Goal: Task Accomplishment & Management: Manage account settings

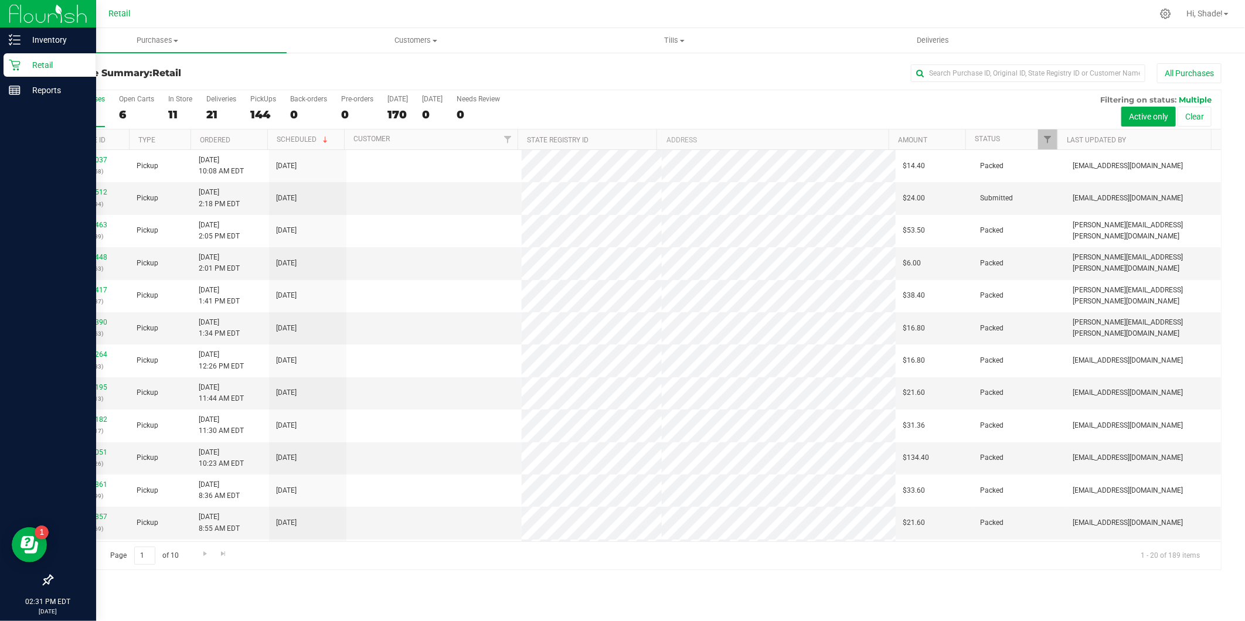
click at [44, 56] on div "Retail" at bounding box center [50, 64] width 93 height 23
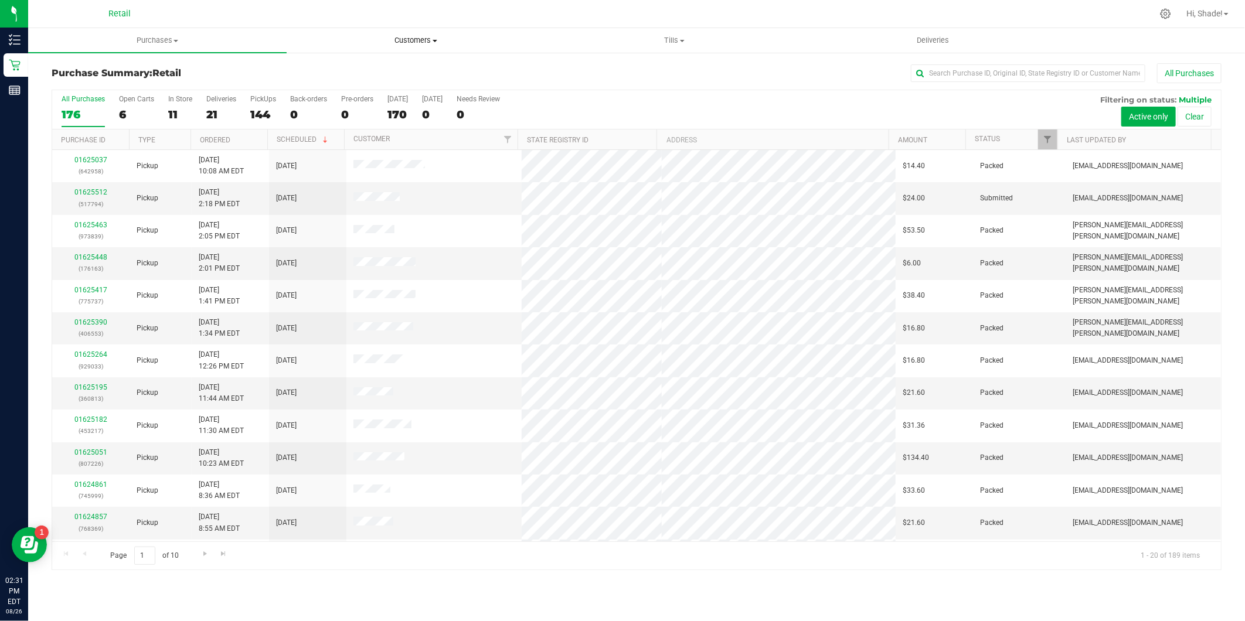
click at [408, 50] on uib-tab-heading "Customers All customers Add a new customer All physicians" at bounding box center [415, 40] width 257 height 23
click at [344, 80] on span "Add a new customer" at bounding box center [342, 85] width 110 height 10
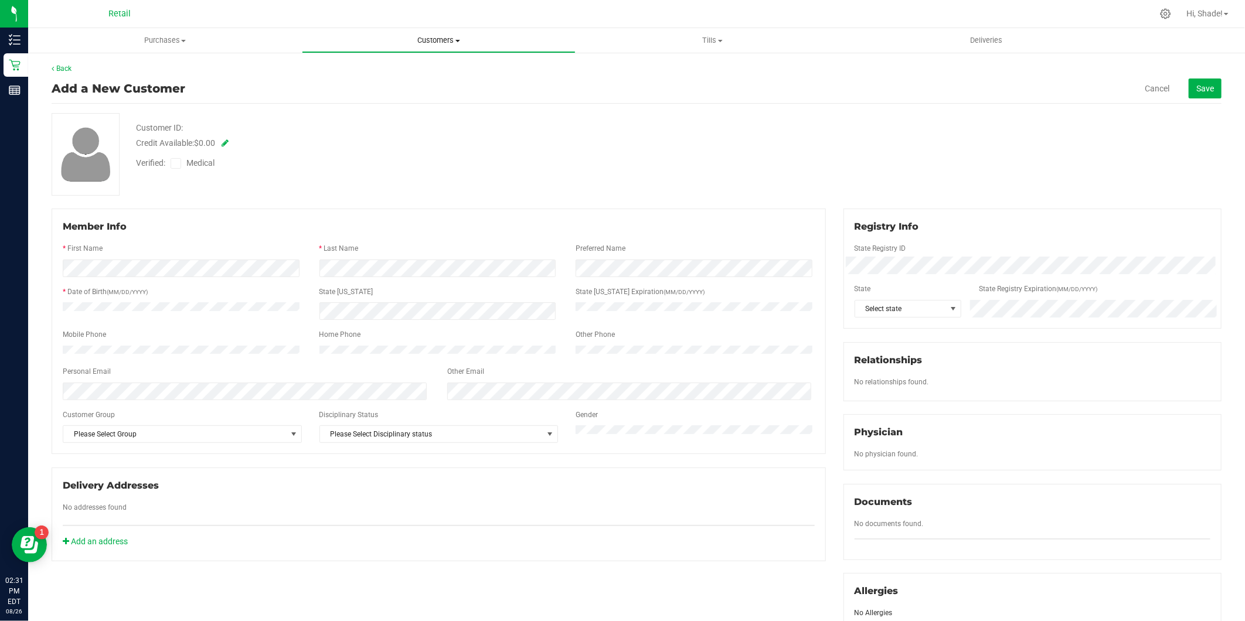
click at [439, 43] on span "Customers" at bounding box center [438, 40] width 272 height 11
click at [355, 67] on span "All customers" at bounding box center [344, 71] width 84 height 10
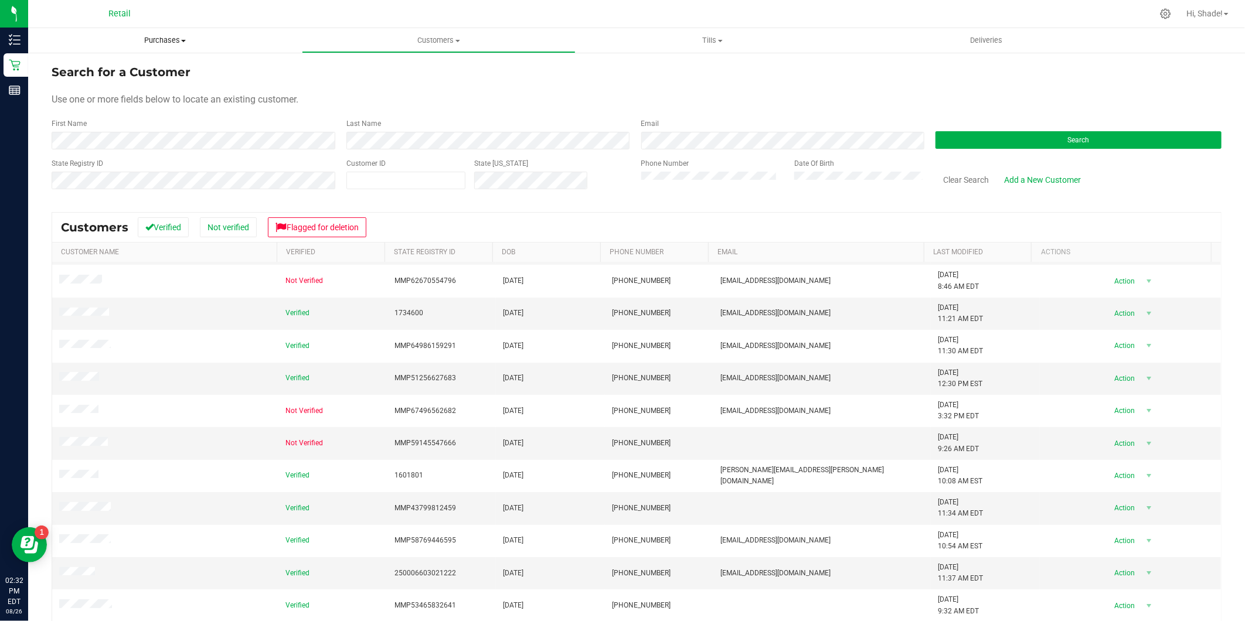
click at [148, 39] on span "Purchases" at bounding box center [165, 40] width 274 height 11
click at [148, 67] on li "Summary of purchases" at bounding box center [165, 71] width 274 height 14
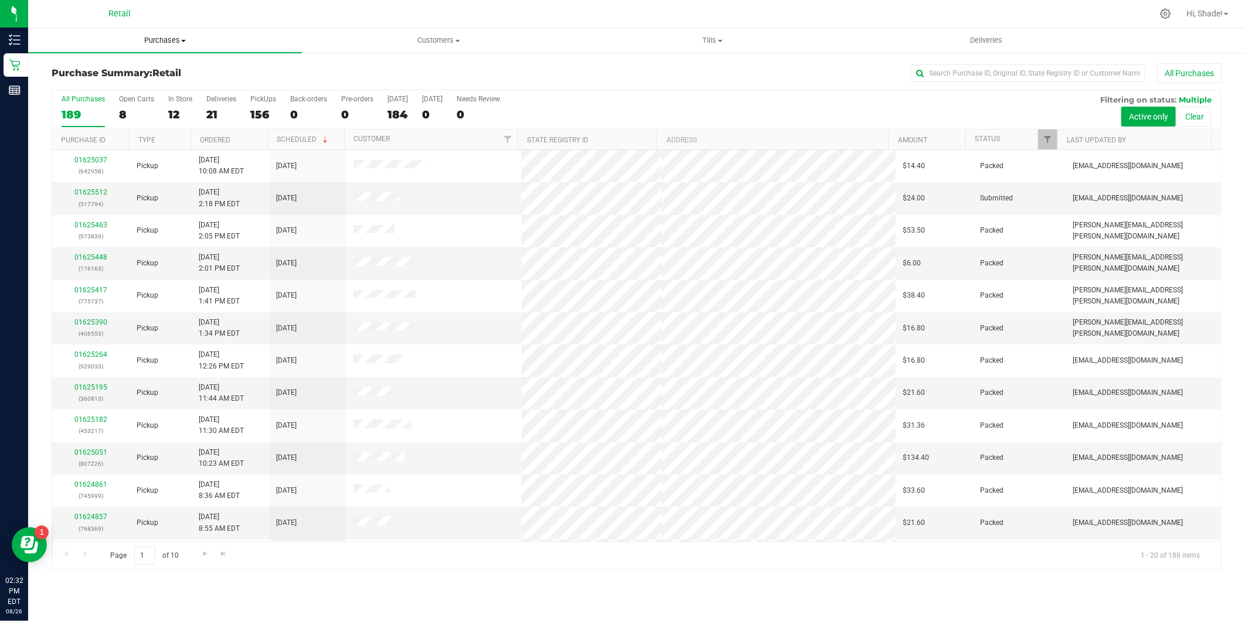
click at [170, 42] on span "Purchases" at bounding box center [165, 40] width 274 height 11
click at [975, 80] on input "text" at bounding box center [1028, 73] width 234 height 18
type input "[PERSON_NAME]"
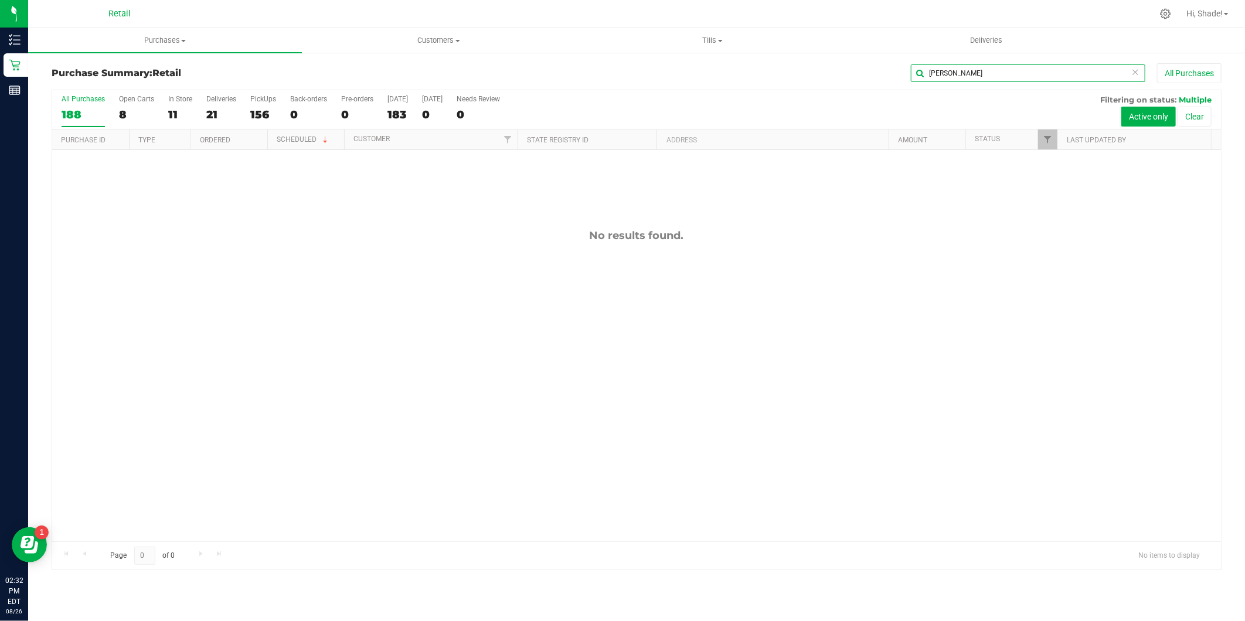
click at [998, 70] on input "[PERSON_NAME]" at bounding box center [1028, 73] width 234 height 18
click at [159, 41] on span "Purchases" at bounding box center [165, 40] width 274 height 11
click at [432, 53] on ul "Purchases Summary of purchases Fulfillment All purchases Customers All customer…" at bounding box center [650, 40] width 1245 height 25
click at [436, 41] on span "Customers" at bounding box center [438, 40] width 272 height 11
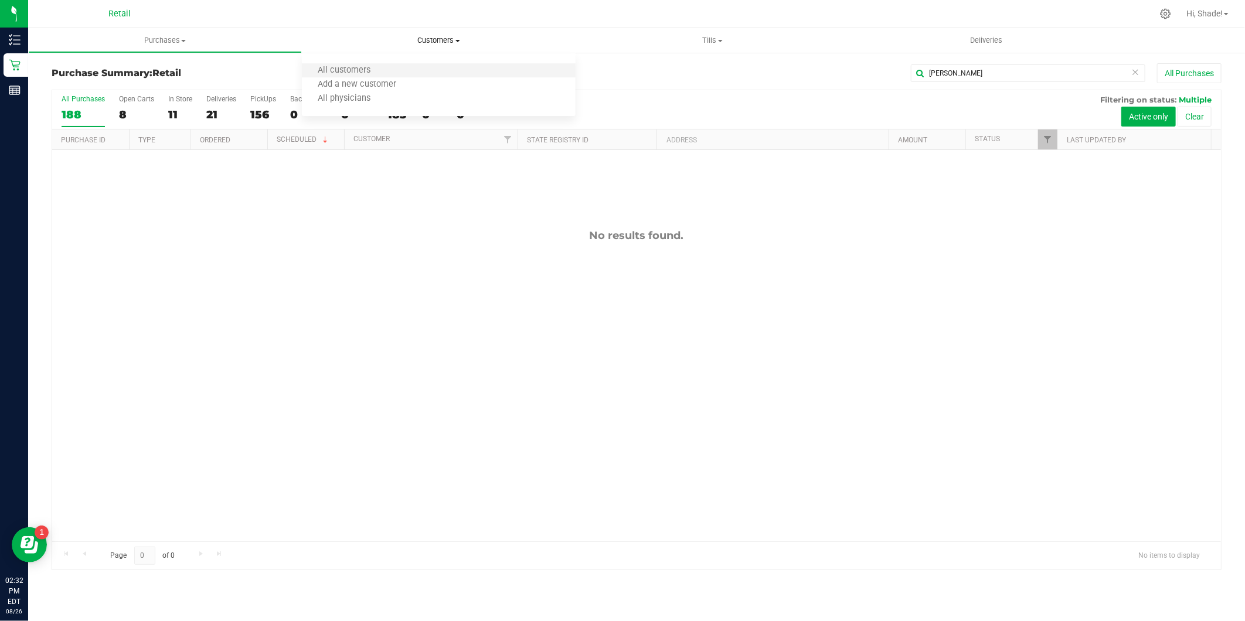
click at [407, 71] on li "All customers" at bounding box center [439, 71] width 274 height 14
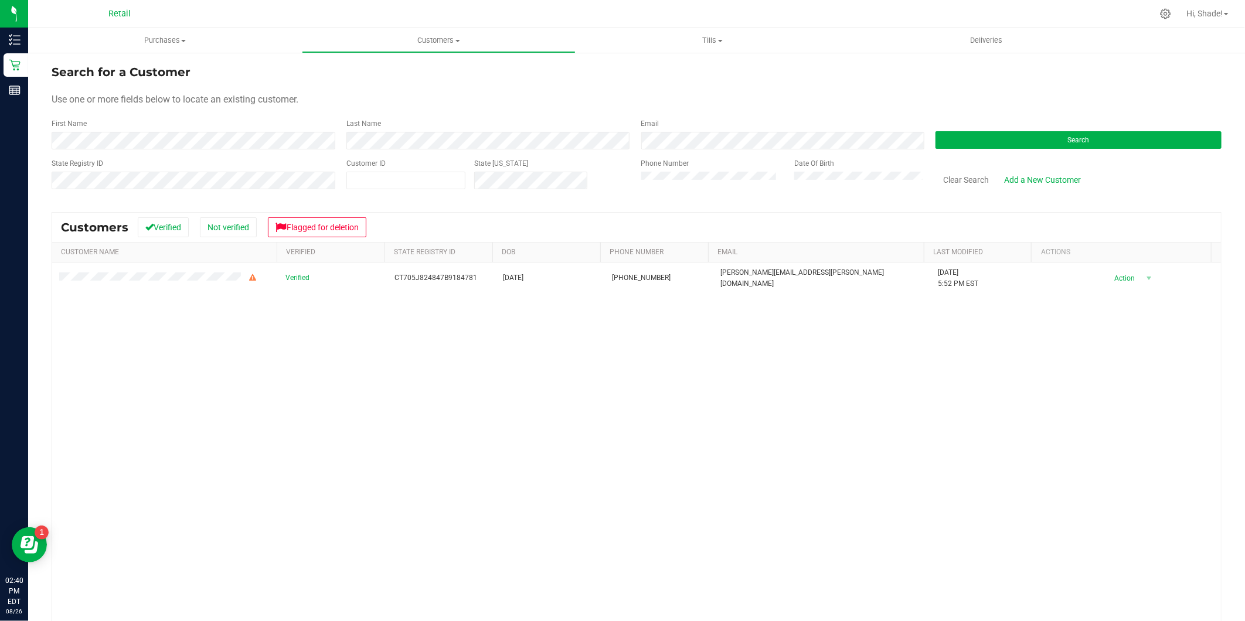
click at [259, 131] on div "First Name" at bounding box center [195, 133] width 286 height 31
click at [674, 175] on div "Phone Number Date Of Birth" at bounding box center [779, 179] width 295 height 42
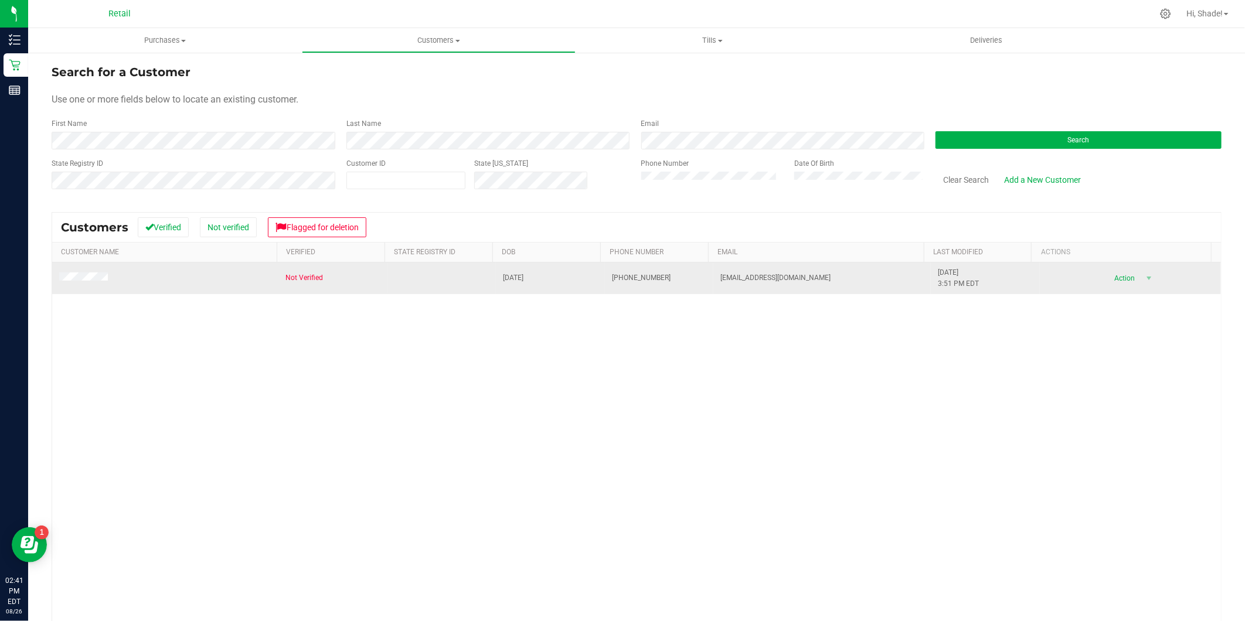
click at [98, 285] on td at bounding box center [165, 279] width 226 height 32
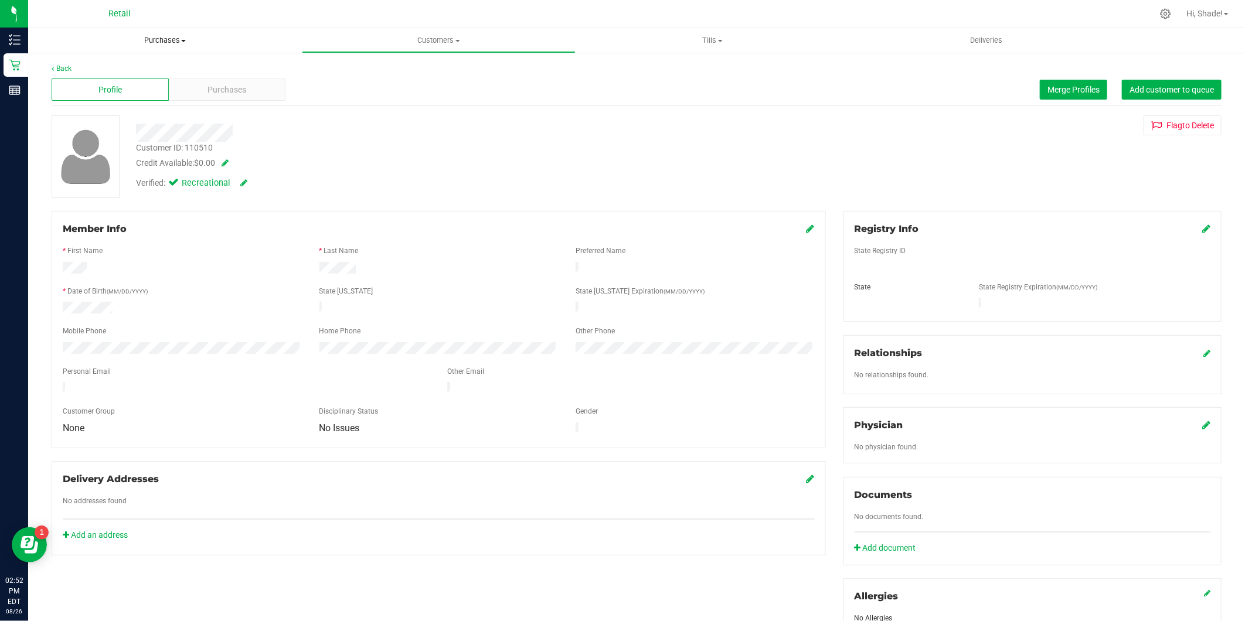
click at [166, 43] on span "Purchases" at bounding box center [165, 40] width 274 height 11
click at [170, 35] on uib-tab-heading "Purchases Summary of purchases Fulfillment All purchases" at bounding box center [165, 40] width 274 height 25
click at [179, 41] on span "Purchases" at bounding box center [165, 40] width 274 height 11
click at [116, 71] on span "Summary of purchases" at bounding box center [88, 71] width 120 height 10
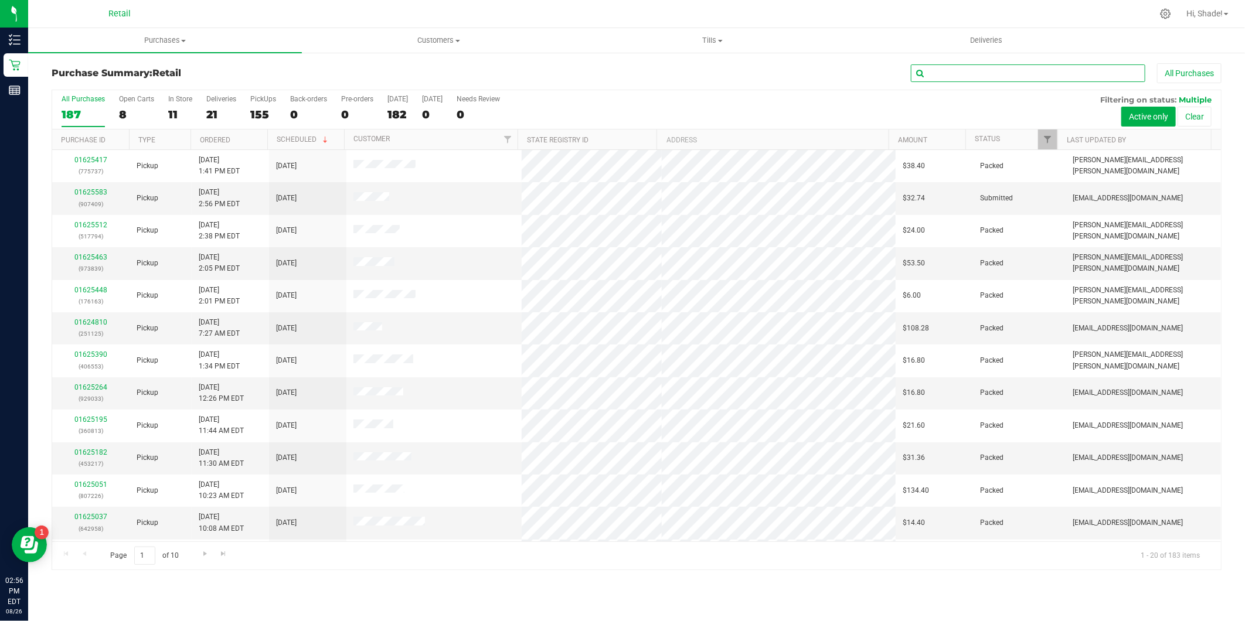
click at [954, 77] on input "text" at bounding box center [1028, 73] width 234 height 18
type input "[PERSON_NAME]"
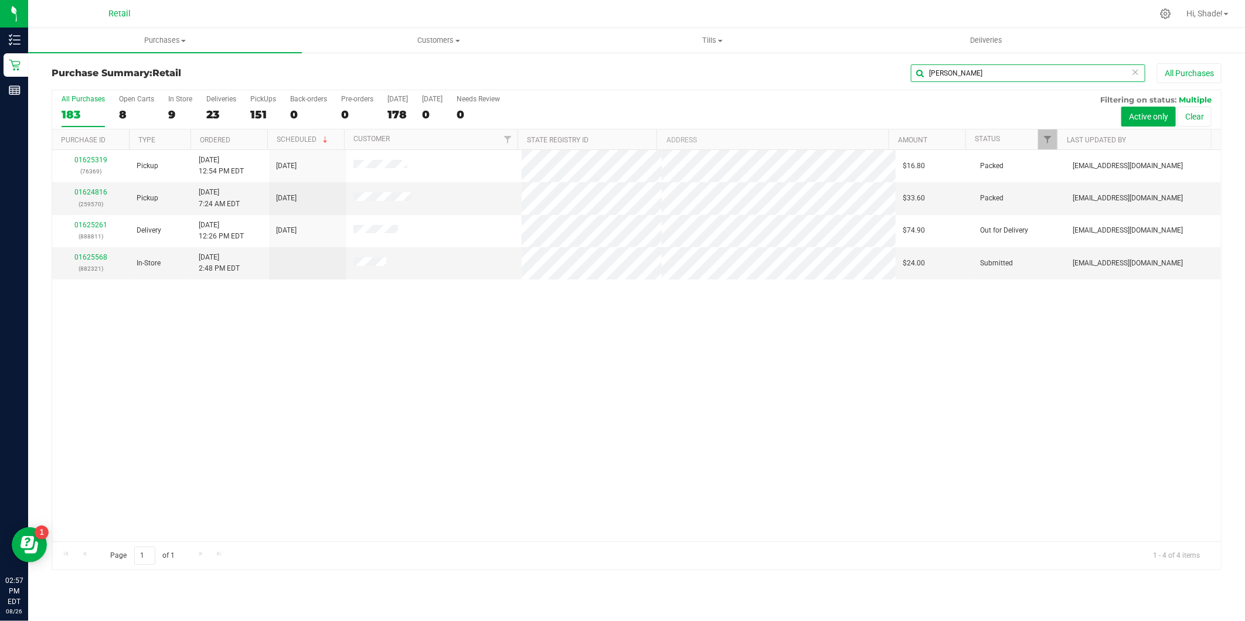
drag, startPoint x: 980, startPoint y: 69, endPoint x: 840, endPoint y: 69, distance: 140.0
click at [835, 69] on div "[PERSON_NAME] Purchases" at bounding box center [831, 73] width 780 height 20
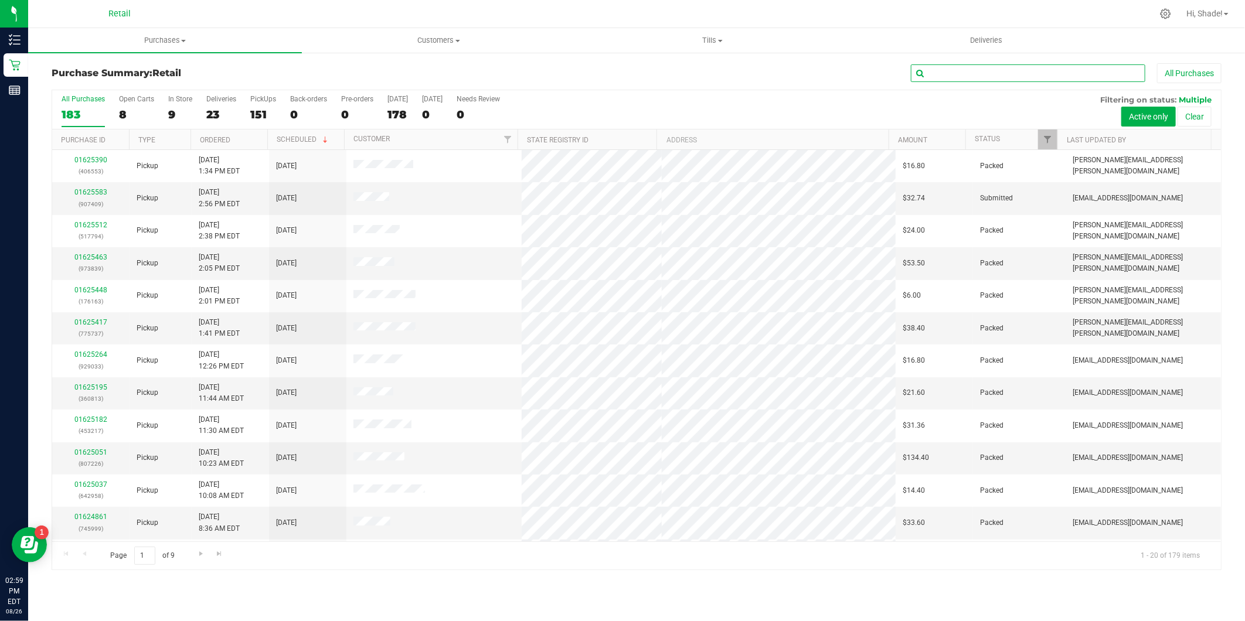
click at [1039, 71] on input "text" at bounding box center [1028, 73] width 234 height 18
type input "[PERSON_NAME]"
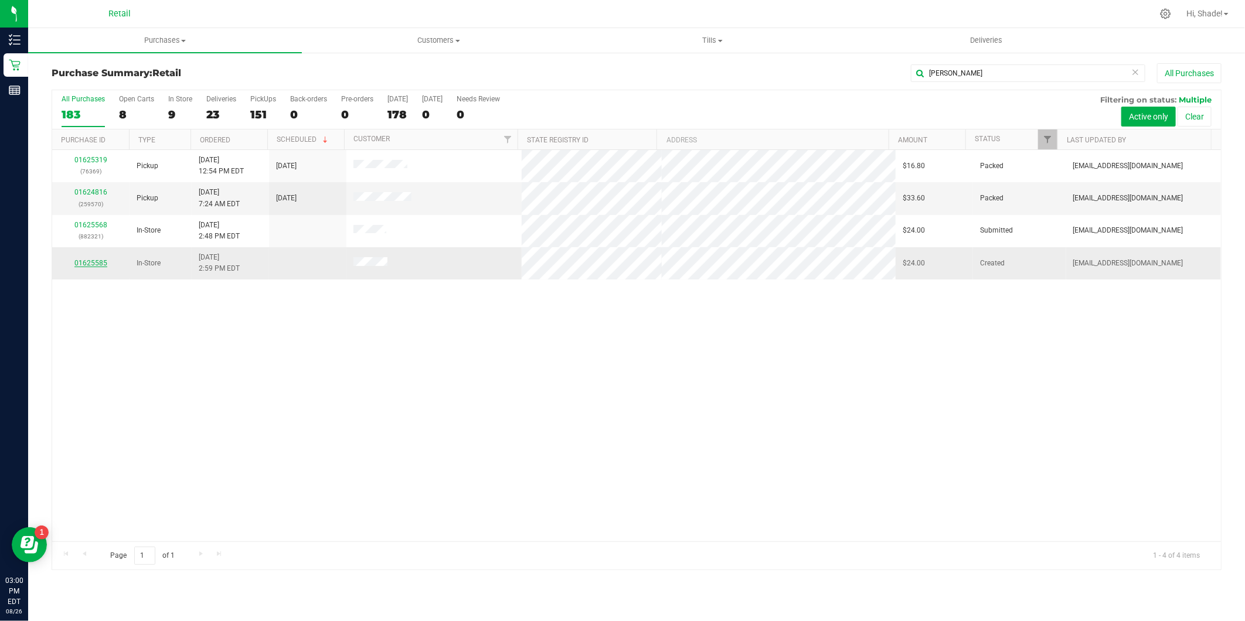
click at [91, 264] on link "01625585" at bounding box center [90, 263] width 33 height 8
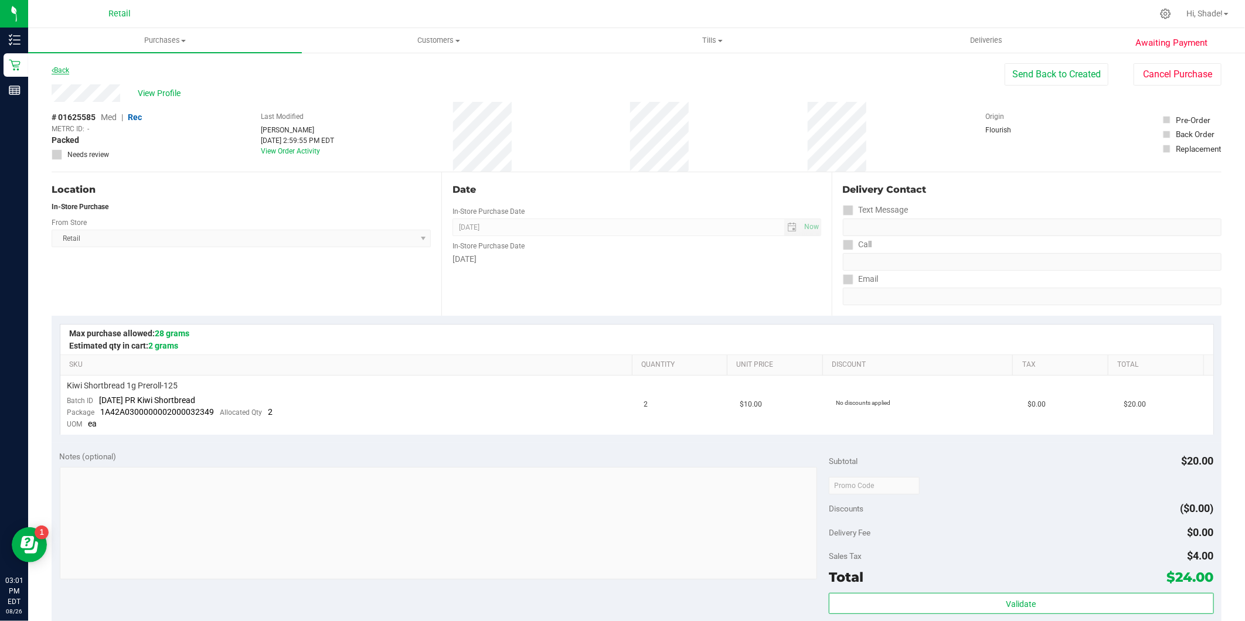
click at [63, 66] on link "Back" at bounding box center [61, 70] width 18 height 8
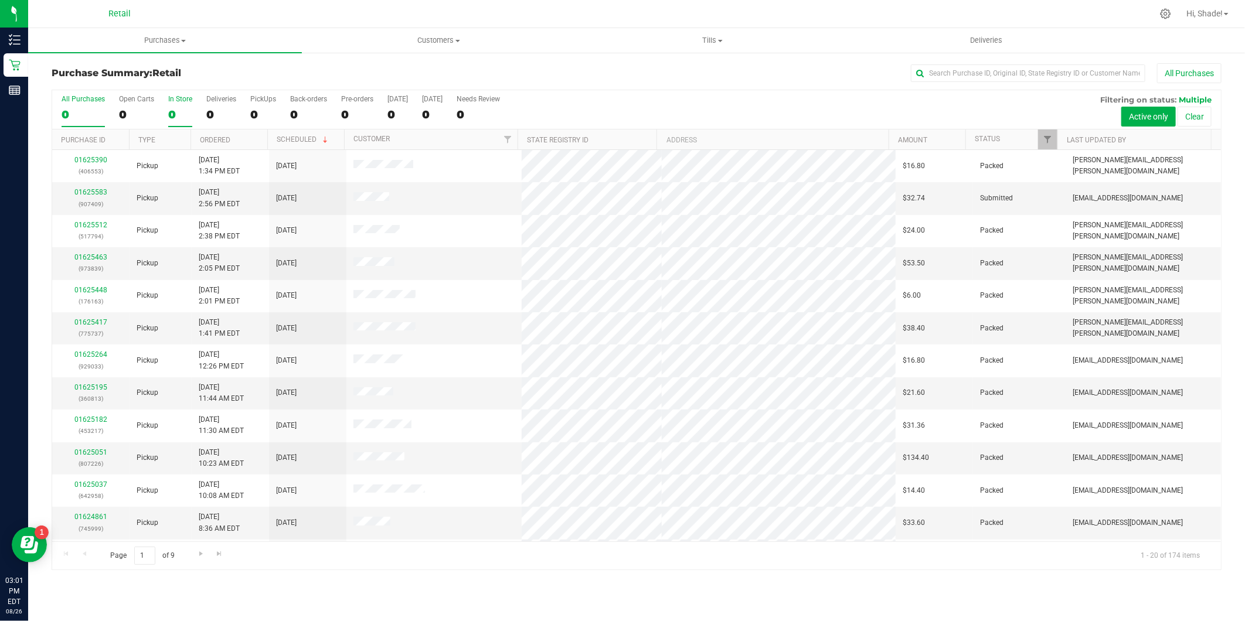
click at [176, 113] on div "0" at bounding box center [180, 114] width 24 height 13
click at [0, 0] on input "In Store 0" at bounding box center [0, 0] width 0 height 0
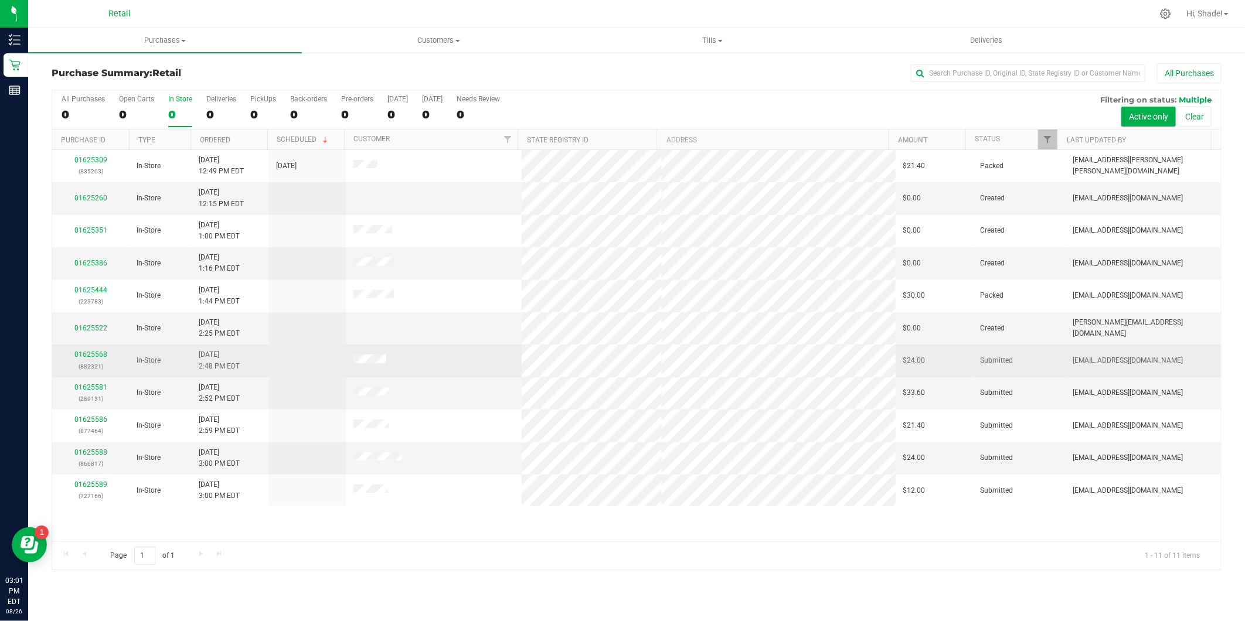
click at [88, 362] on p "(882321)" at bounding box center [90, 366] width 63 height 11
click at [91, 349] on div "01625568 (882321)" at bounding box center [90, 360] width 63 height 22
click at [91, 355] on link "01625568" at bounding box center [90, 354] width 33 height 8
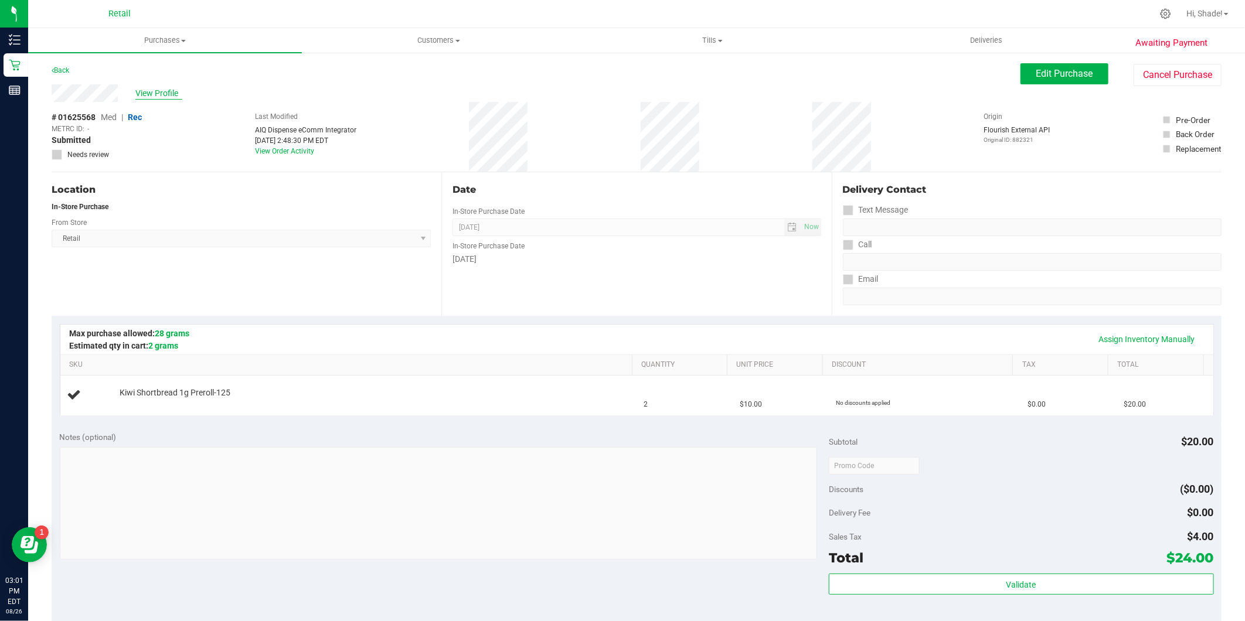
click at [144, 88] on span "View Profile" at bounding box center [158, 93] width 47 height 12
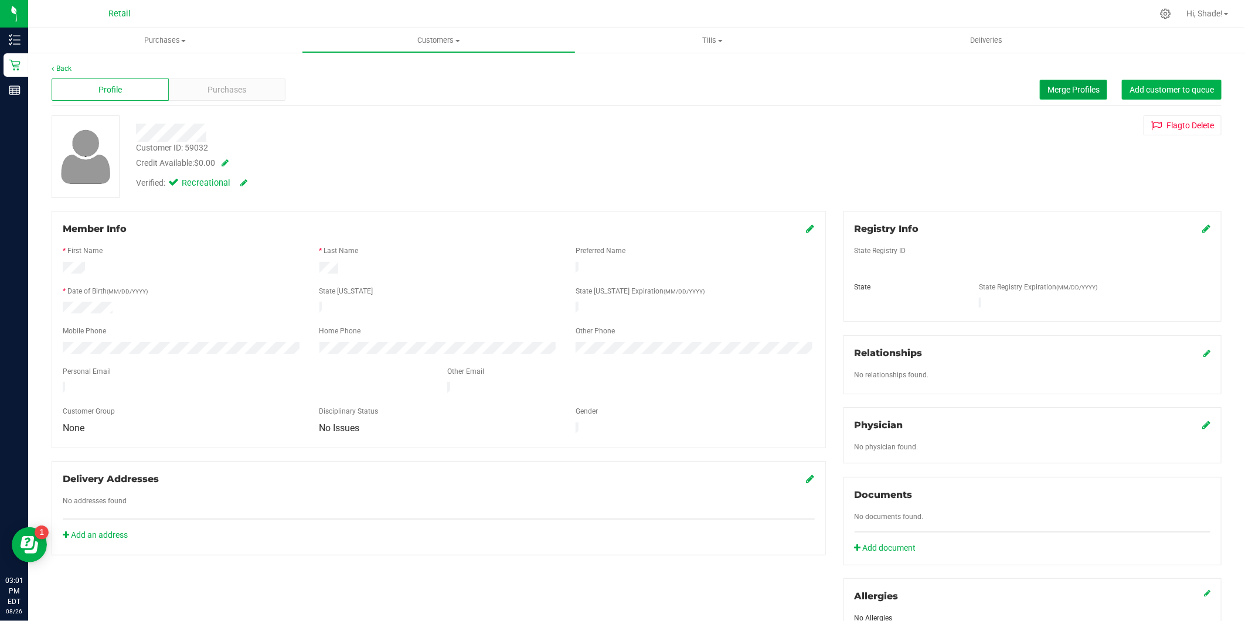
click at [1077, 90] on span "Merge Profiles" at bounding box center [1073, 89] width 52 height 9
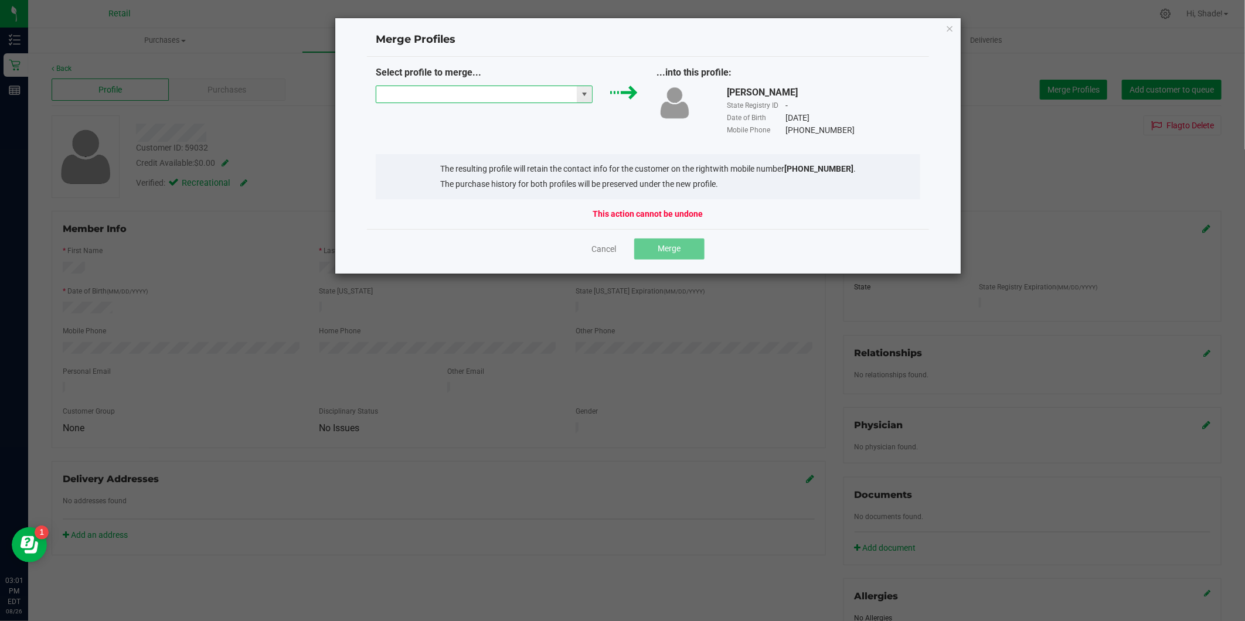
click at [543, 98] on input "NO DATA FOUND" at bounding box center [476, 94] width 201 height 16
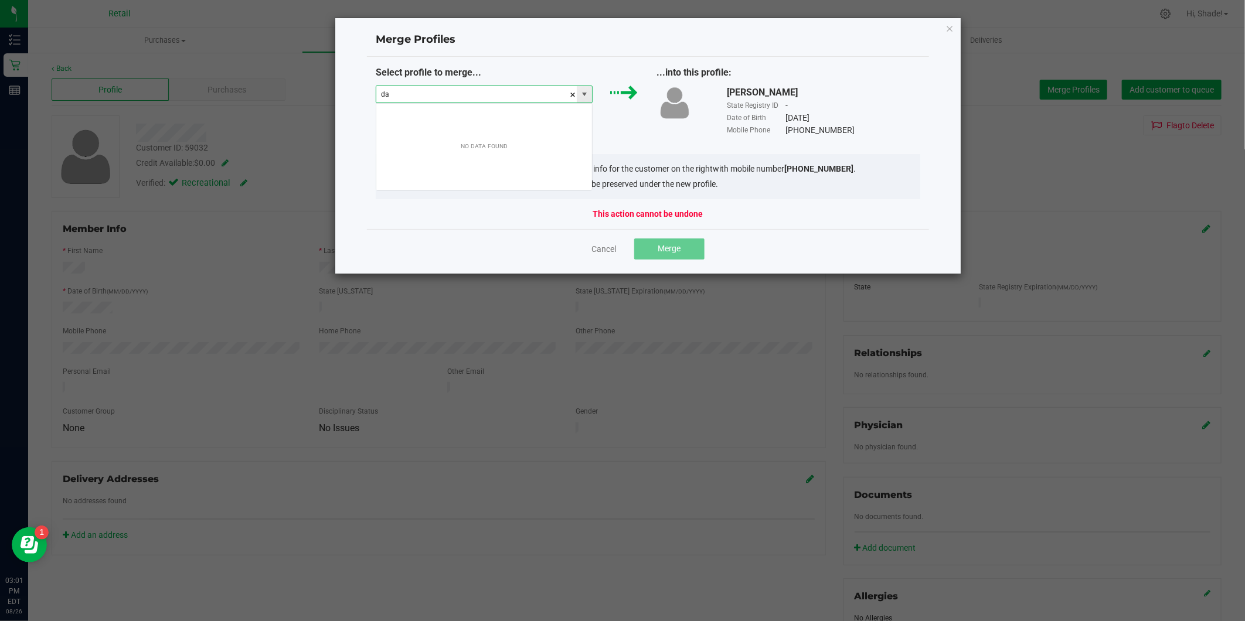
scroll to position [18, 217]
type input "d"
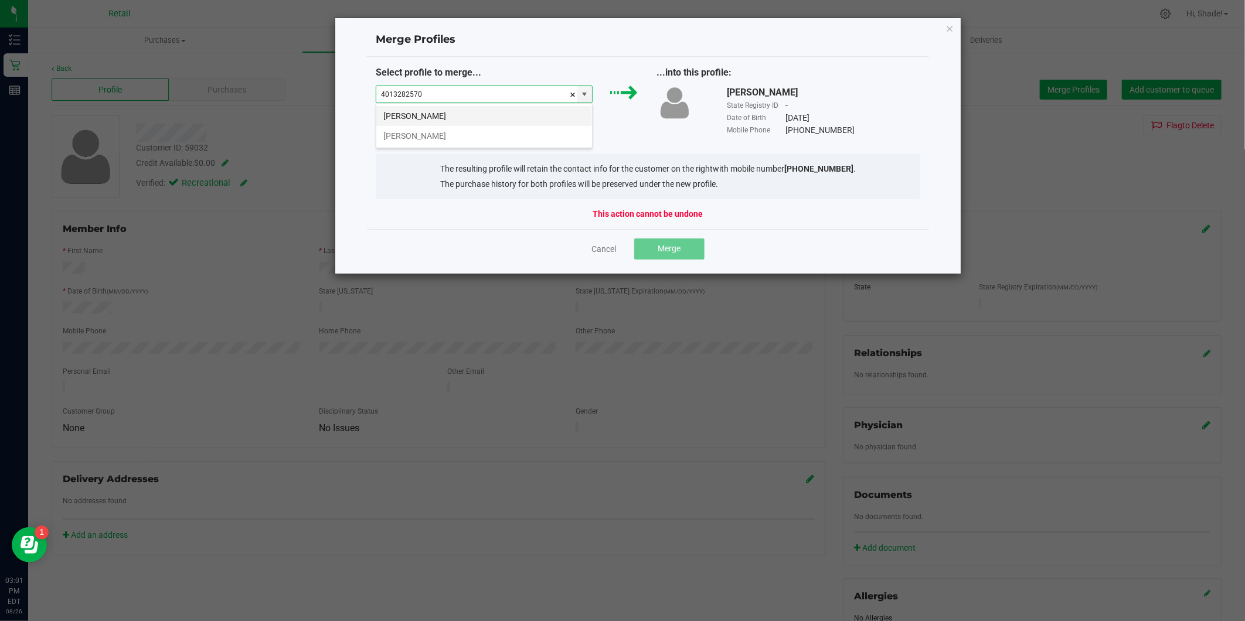
click at [472, 121] on li "[PERSON_NAME]" at bounding box center [484, 116] width 216 height 20
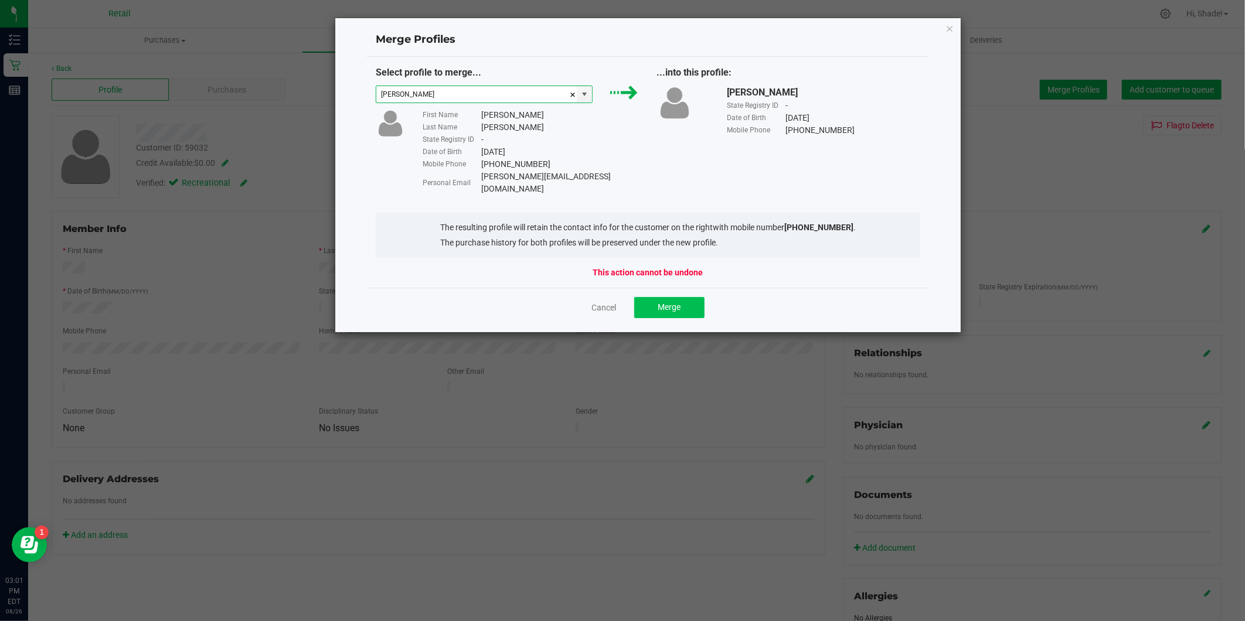
type input "[PERSON_NAME]"
click at [667, 302] on span "Merge" at bounding box center [668, 306] width 23 height 9
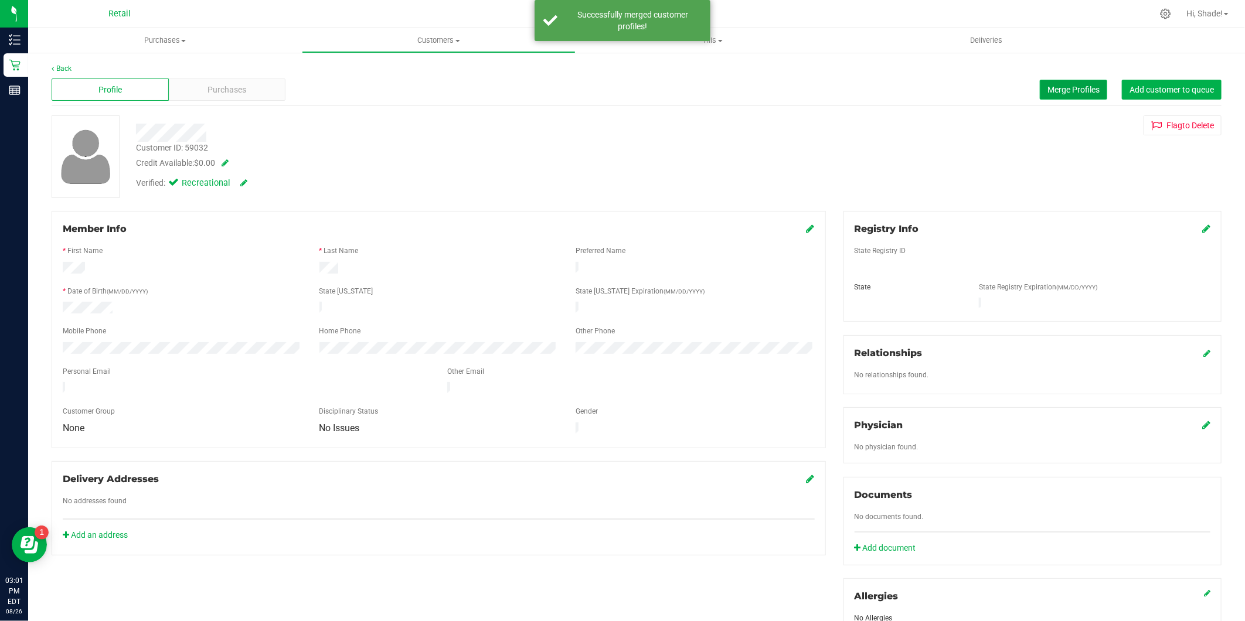
click at [1047, 91] on span "Merge Profiles" at bounding box center [1073, 89] width 52 height 9
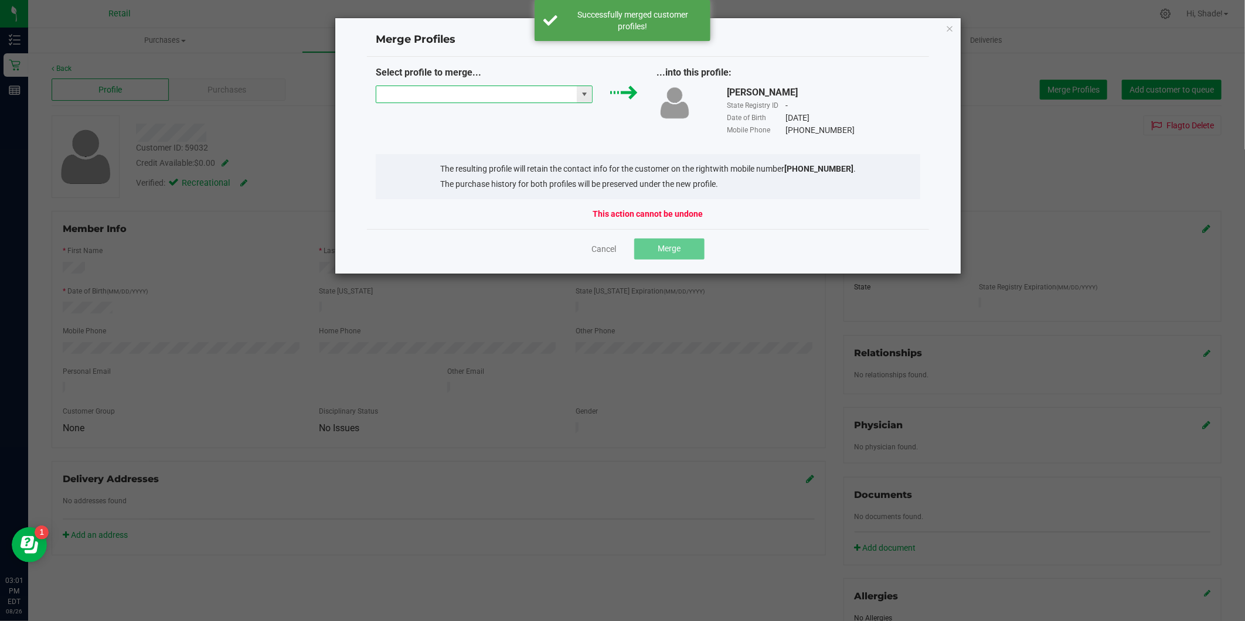
click at [486, 92] on input "NO DATA FOUND" at bounding box center [476, 94] width 201 height 16
click at [469, 120] on li "[PERSON_NAME]" at bounding box center [484, 116] width 216 height 20
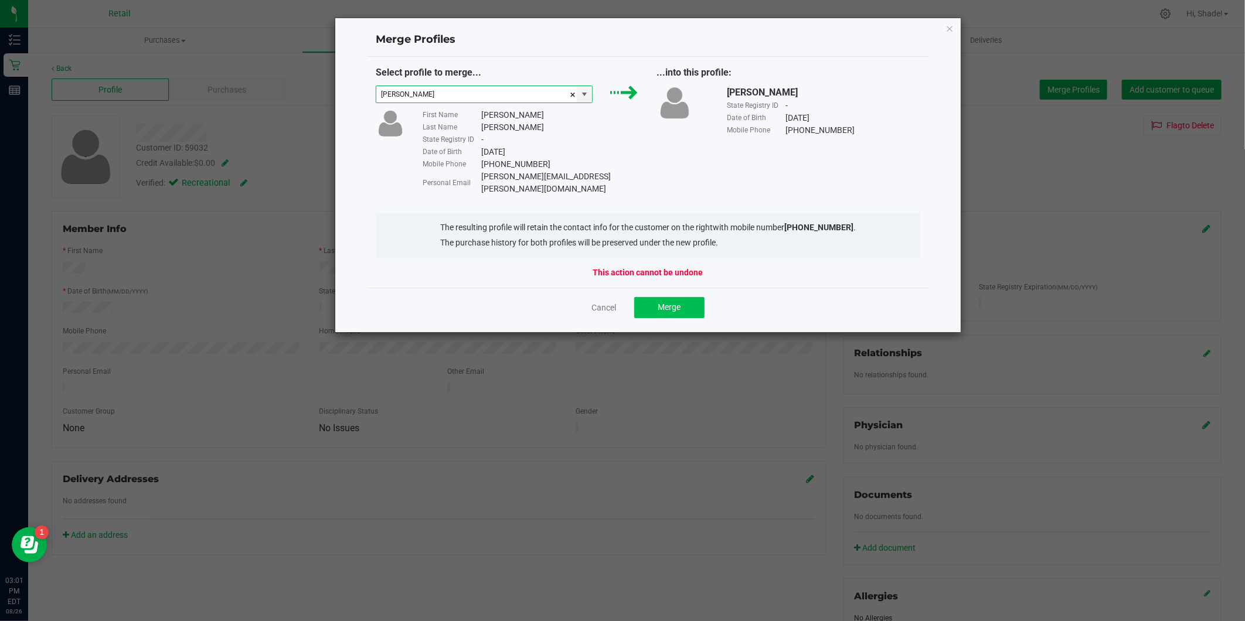
type input "[PERSON_NAME]"
click at [672, 302] on button "Merge" at bounding box center [669, 307] width 70 height 21
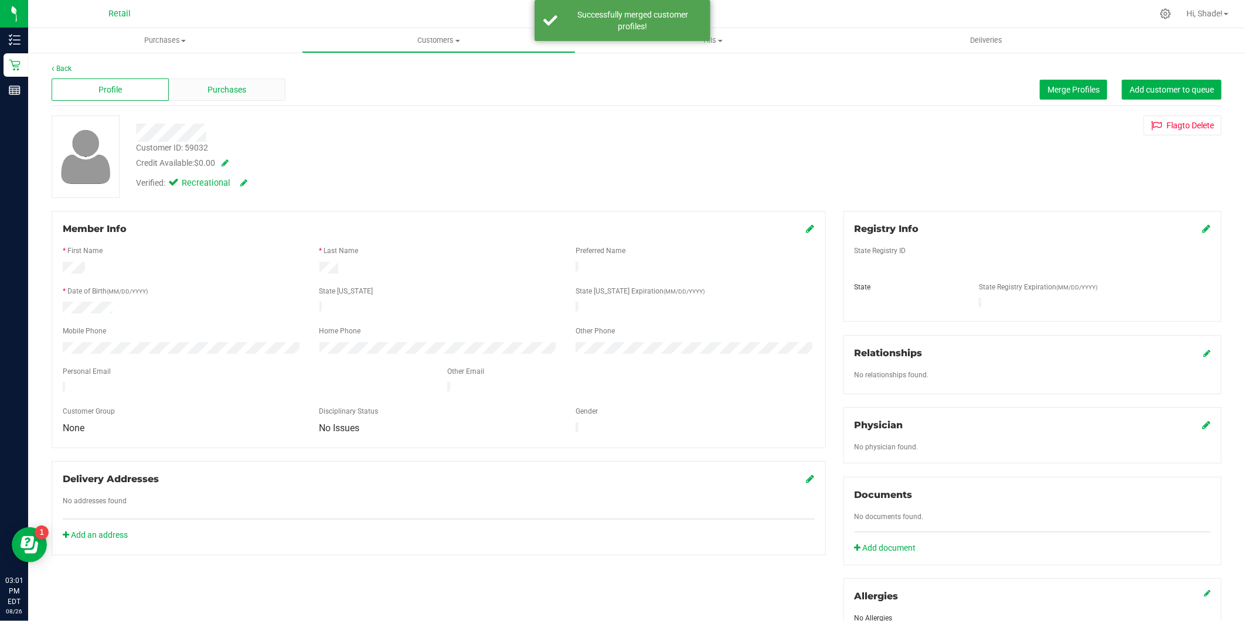
click at [243, 91] on span "Purchases" at bounding box center [226, 90] width 39 height 12
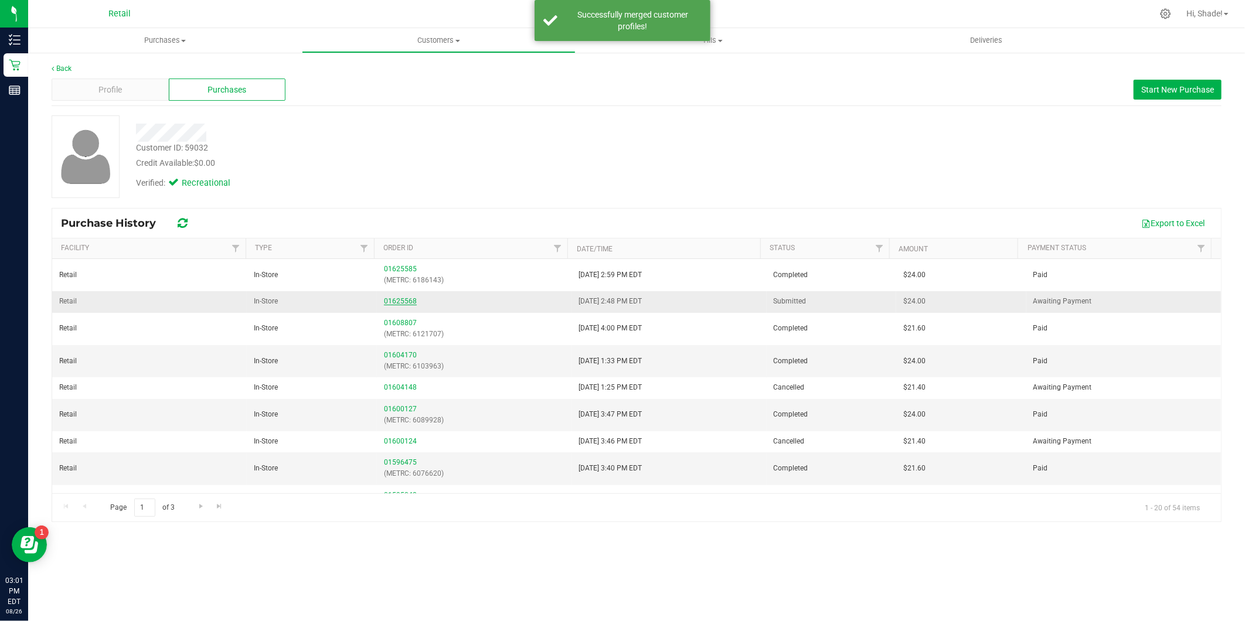
click at [390, 305] on link "01625568" at bounding box center [400, 301] width 33 height 8
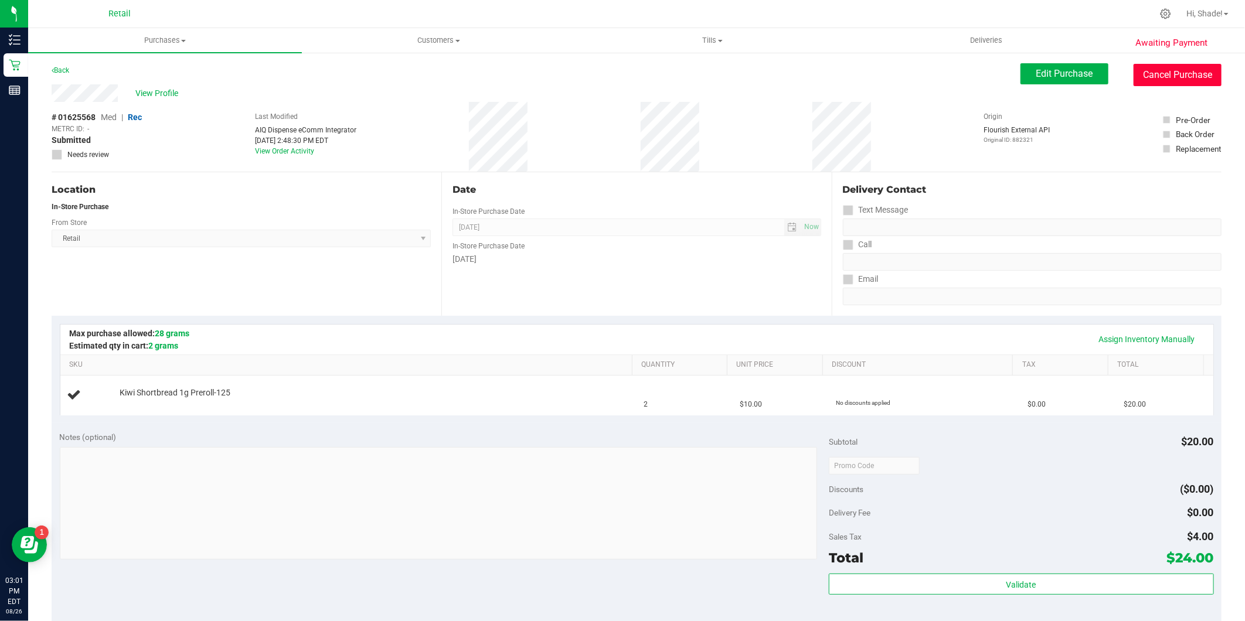
click at [1182, 77] on button "Cancel Purchase" at bounding box center [1177, 75] width 88 height 22
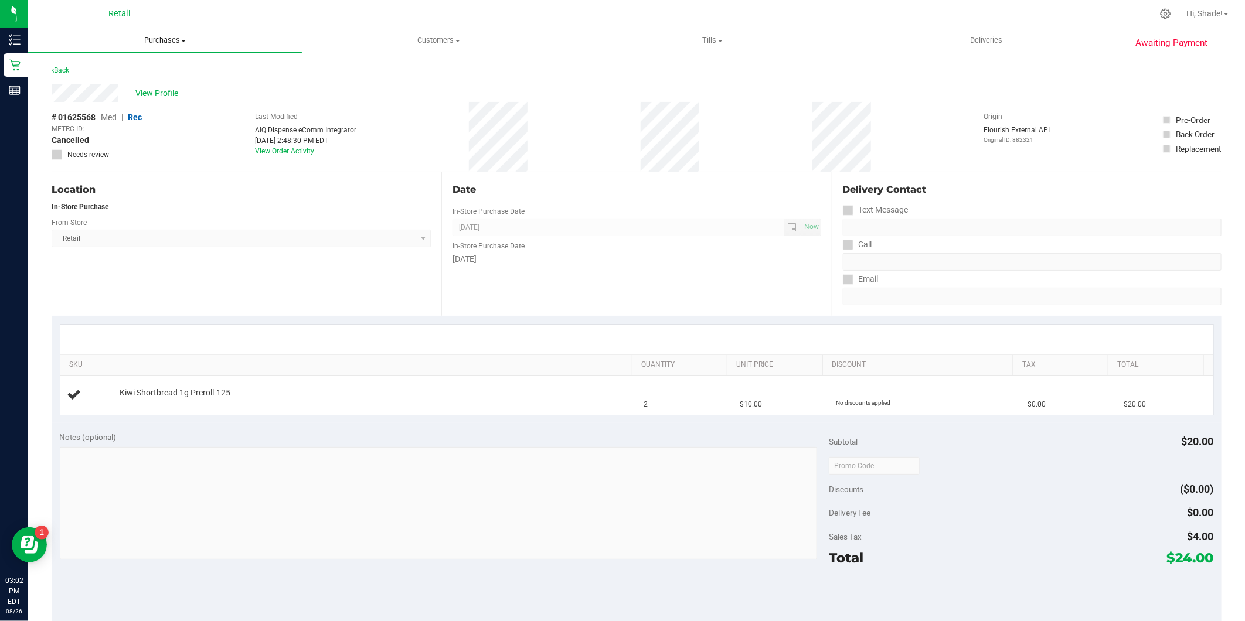
click at [164, 43] on span "Purchases" at bounding box center [165, 40] width 274 height 11
click at [155, 67] on li "Summary of purchases" at bounding box center [165, 71] width 274 height 14
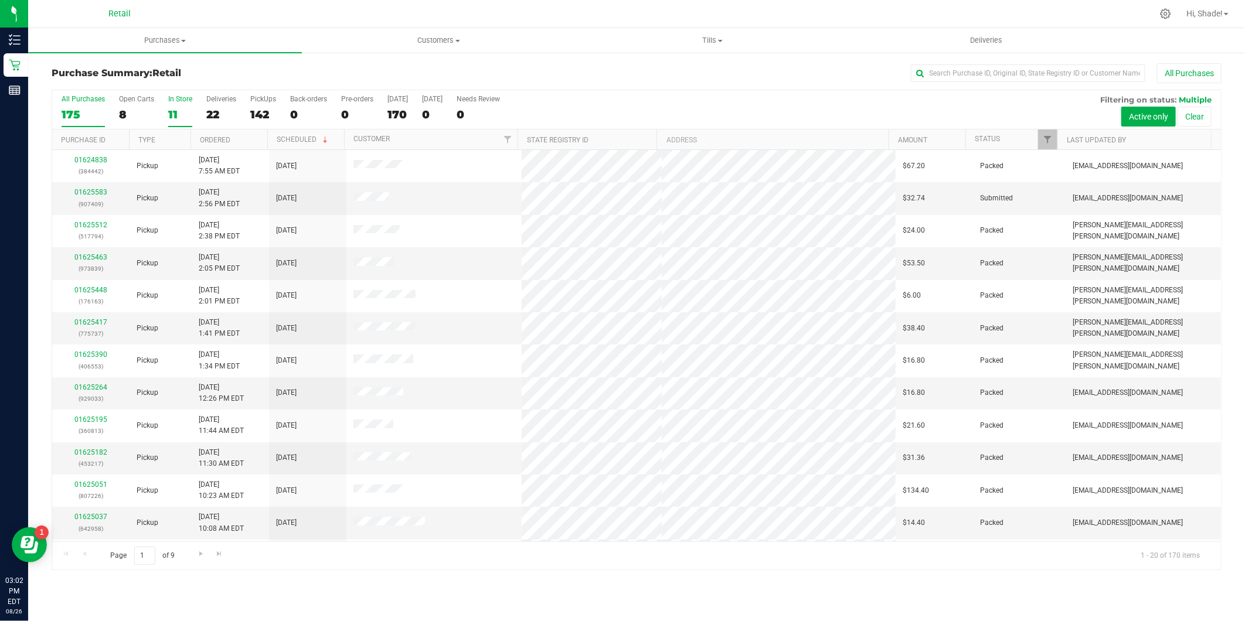
click at [171, 113] on div "11" at bounding box center [180, 114] width 24 height 13
click at [0, 0] on input "In Store 11" at bounding box center [0, 0] width 0 height 0
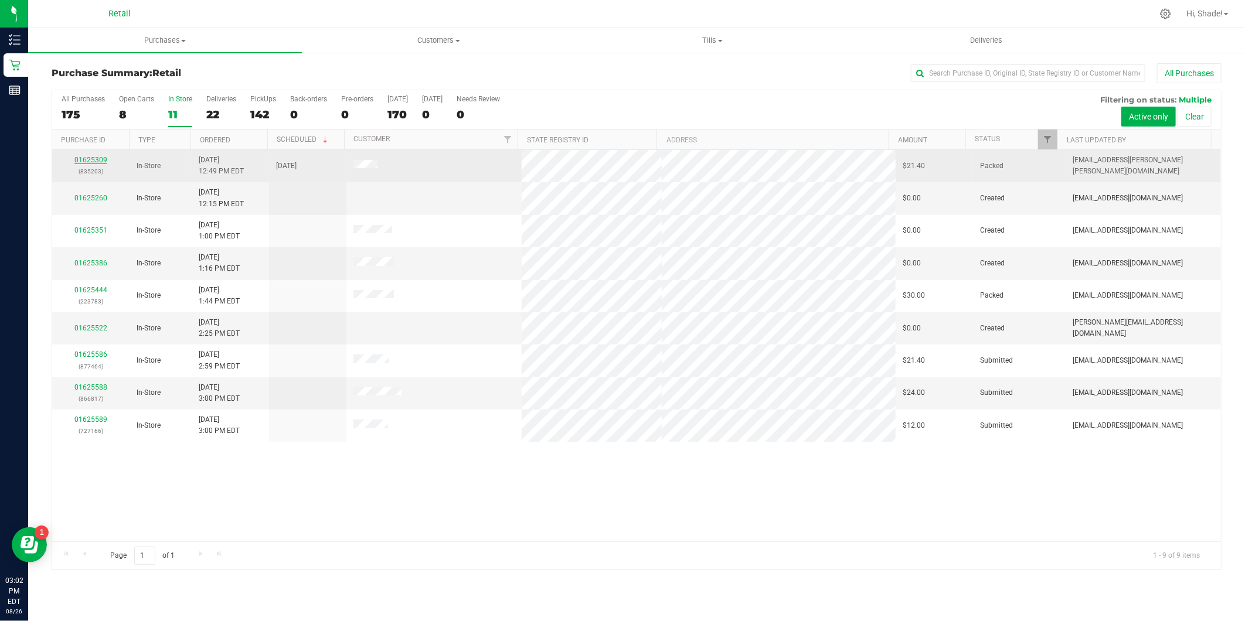
click at [94, 162] on link "01625309" at bounding box center [90, 160] width 33 height 8
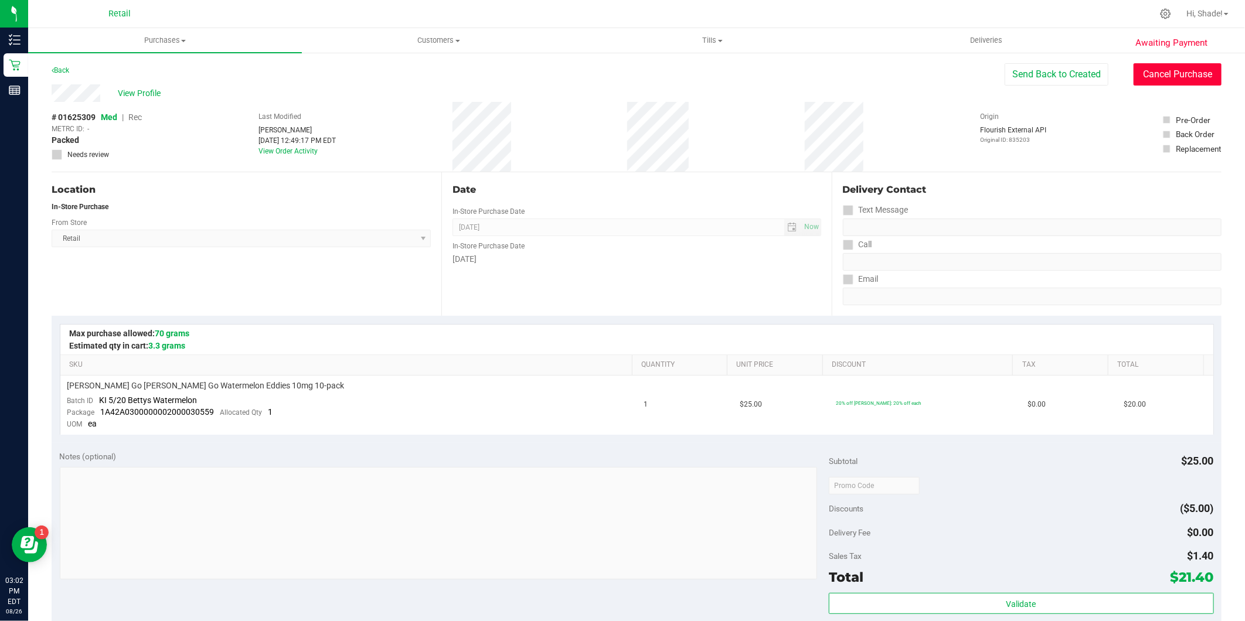
click at [1152, 72] on button "Cancel Purchase" at bounding box center [1177, 74] width 88 height 22
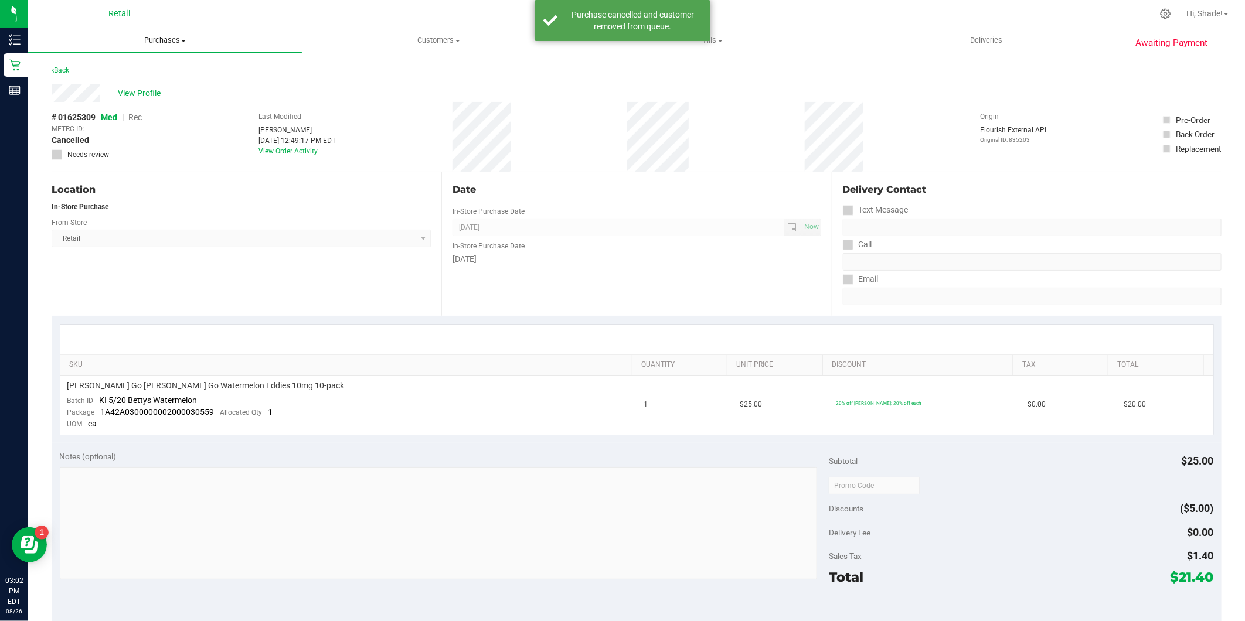
click at [176, 39] on span "Purchases" at bounding box center [165, 40] width 274 height 11
click at [123, 72] on span "Summary of purchases" at bounding box center [88, 71] width 120 height 10
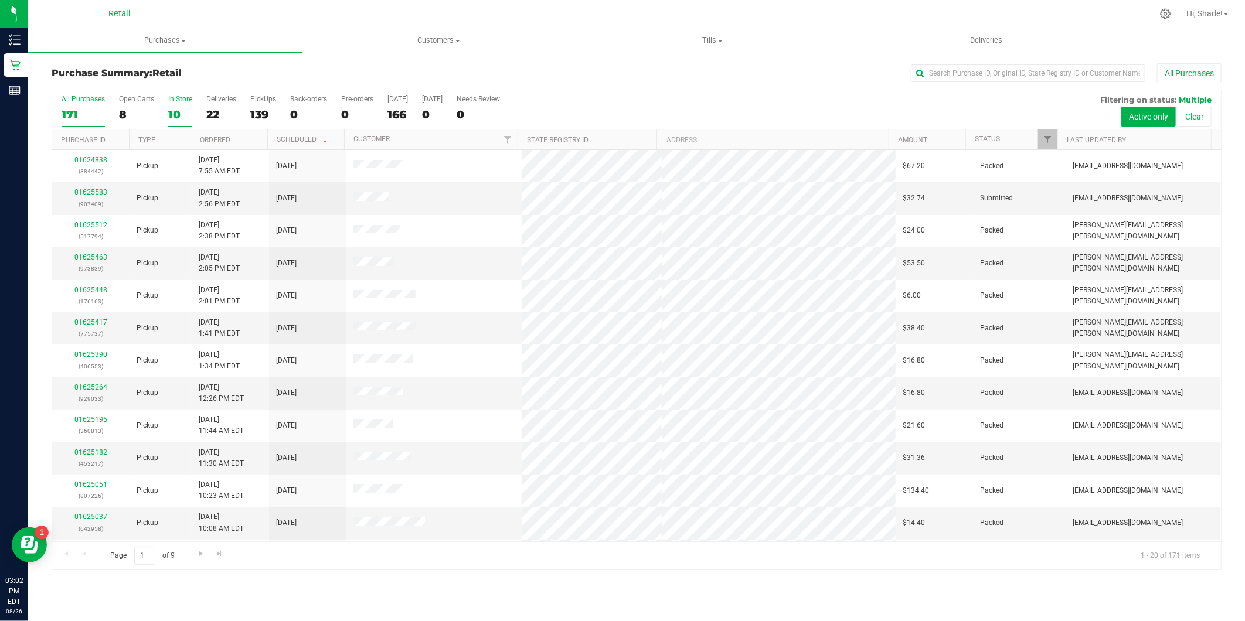
click at [177, 112] on div "10" at bounding box center [180, 114] width 24 height 13
click at [0, 0] on input "In Store 10" at bounding box center [0, 0] width 0 height 0
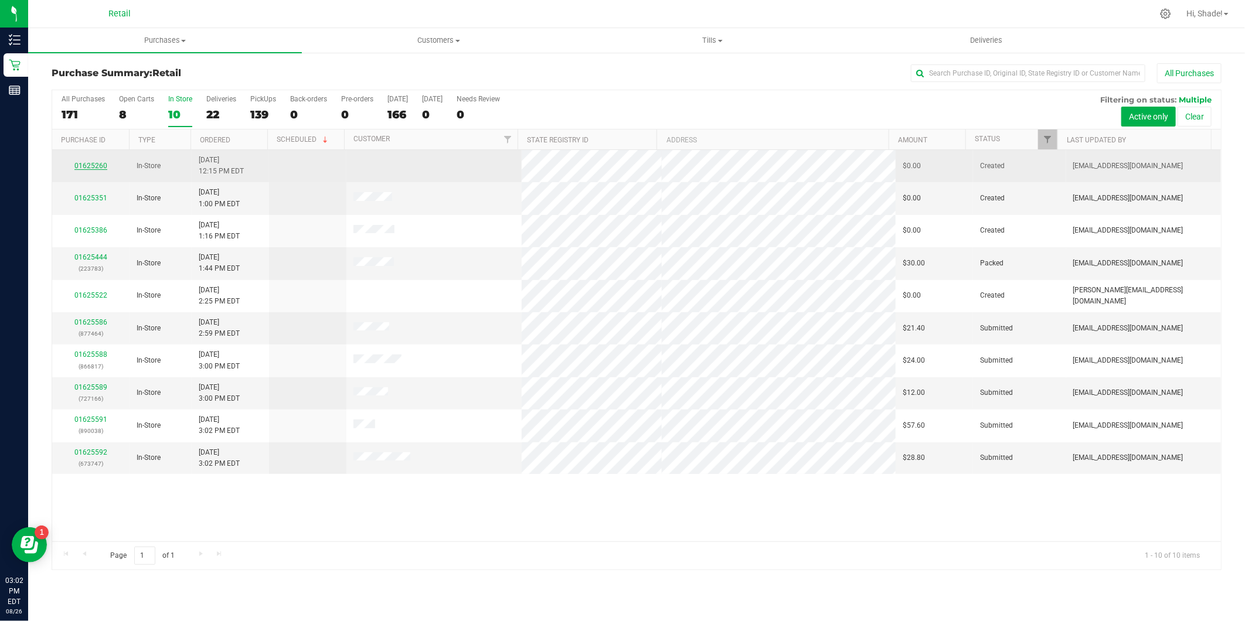
click at [103, 168] on link "01625260" at bounding box center [90, 166] width 33 height 8
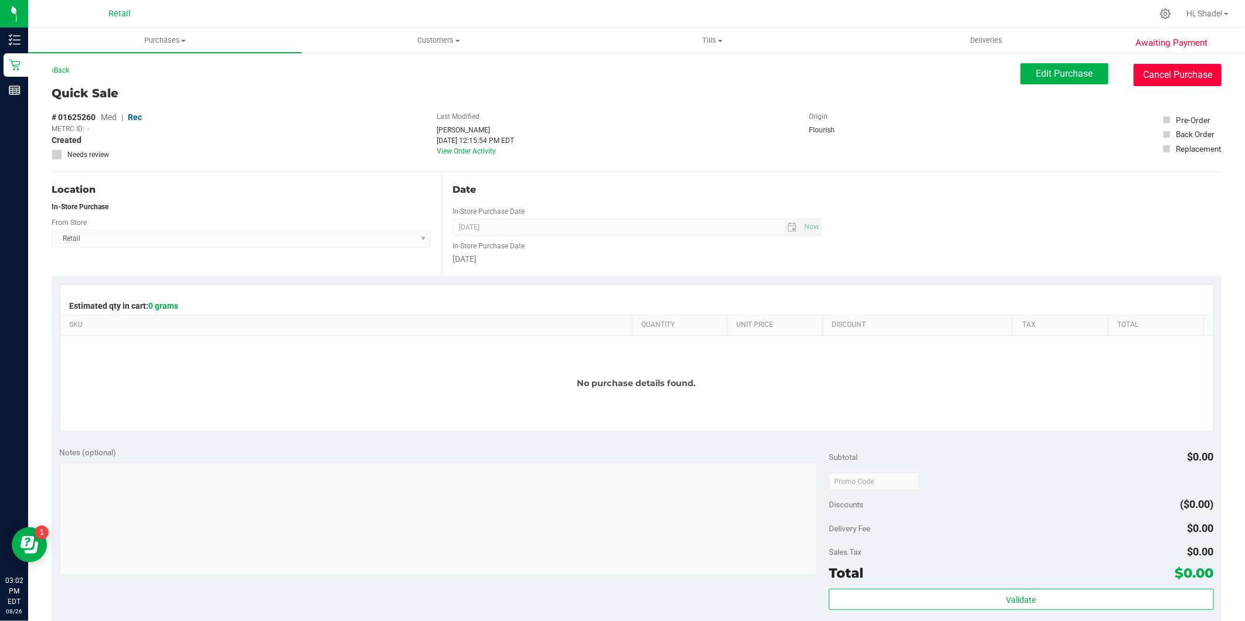
click at [1168, 84] on button "Cancel Purchase" at bounding box center [1177, 75] width 88 height 22
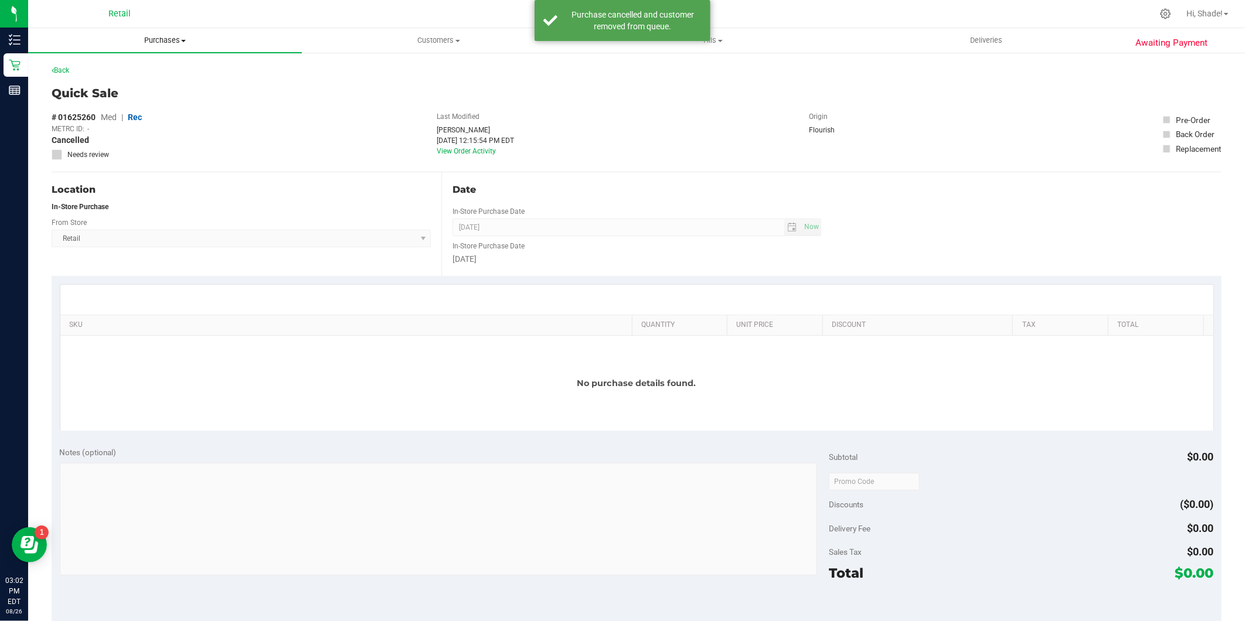
click at [177, 46] on uib-tab-heading "Purchases Summary of purchases Fulfillment All purchases" at bounding box center [165, 40] width 274 height 25
click at [132, 74] on span "Summary of purchases" at bounding box center [88, 71] width 120 height 10
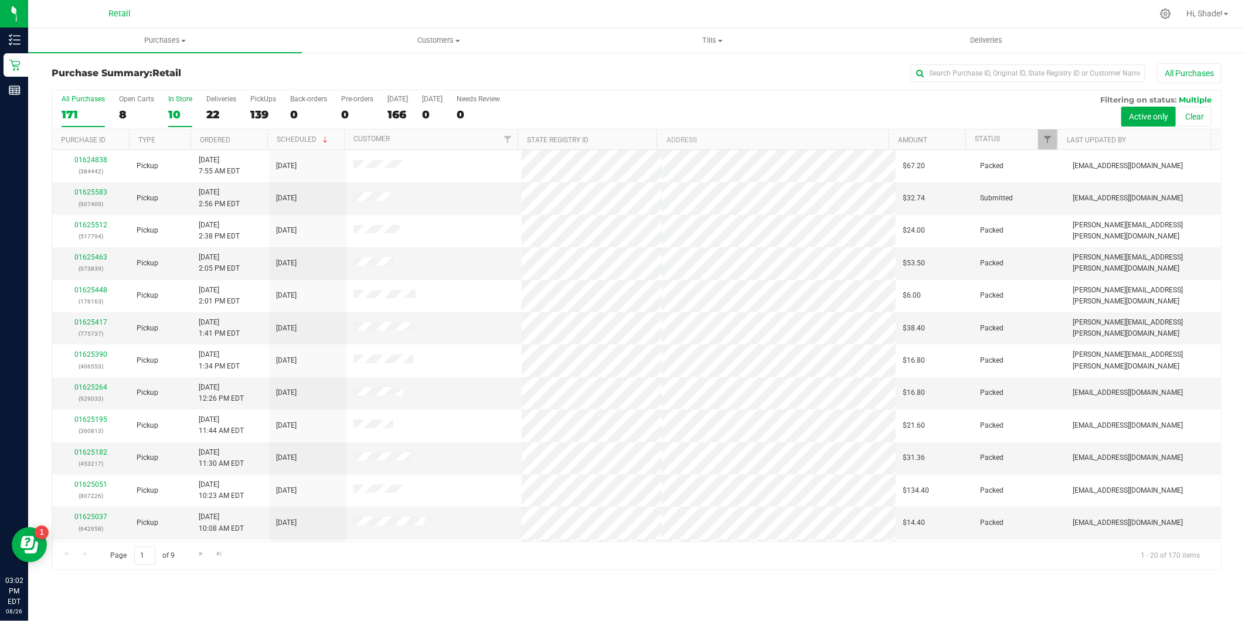
click at [185, 113] on div "10" at bounding box center [180, 114] width 24 height 13
click at [0, 0] on input "In Store 10" at bounding box center [0, 0] width 0 height 0
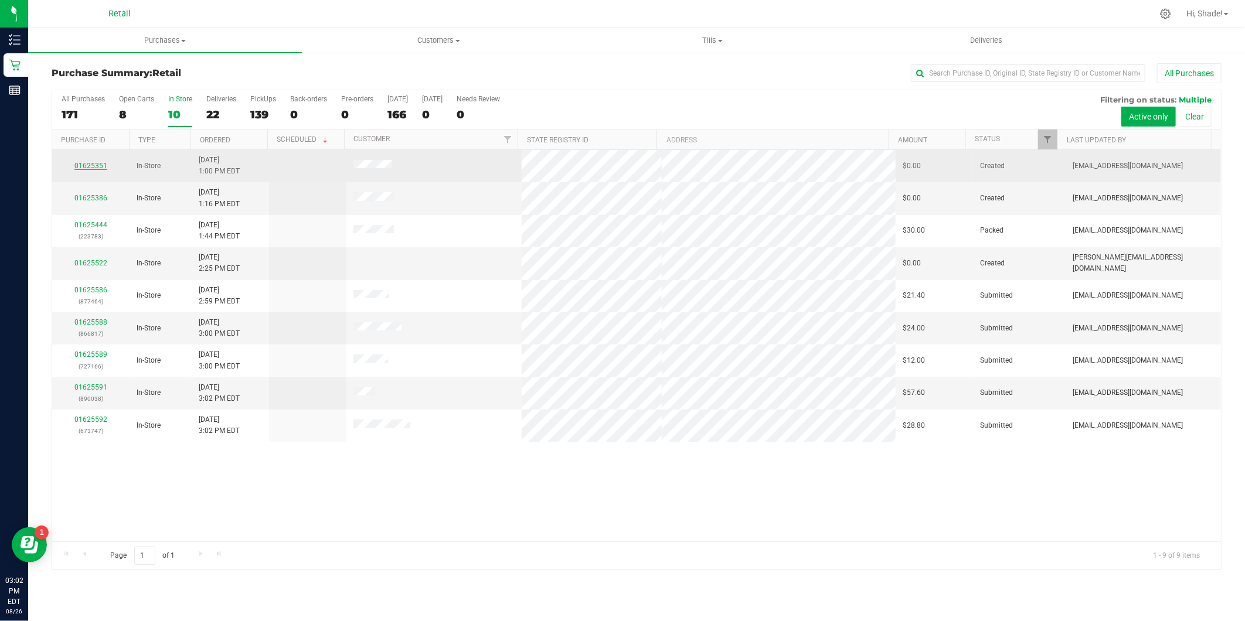
click at [97, 166] on link "01625351" at bounding box center [90, 166] width 33 height 8
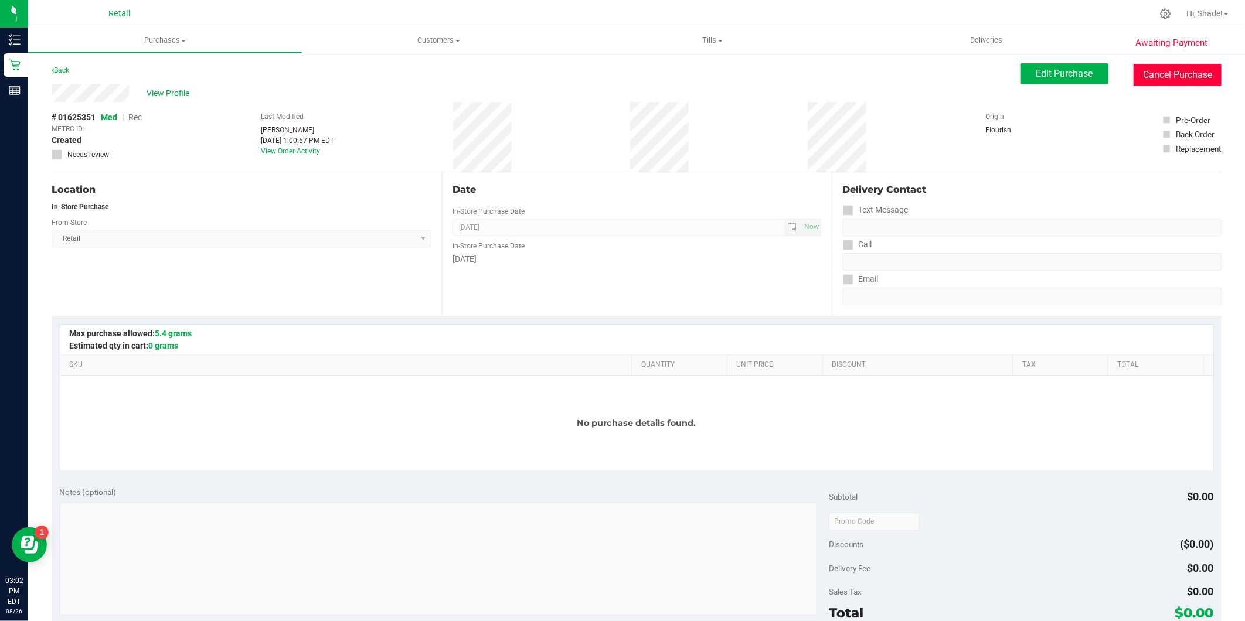
click at [1180, 77] on button "Cancel Purchase" at bounding box center [1177, 75] width 88 height 22
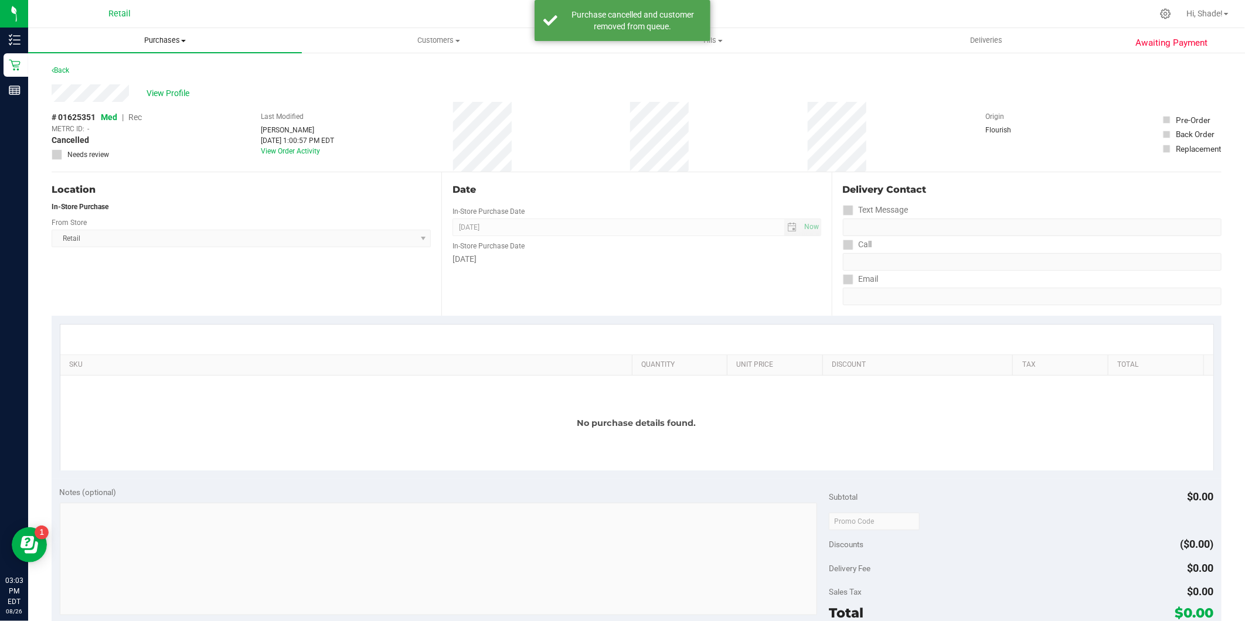
drag, startPoint x: 152, startPoint y: 36, endPoint x: 151, endPoint y: 44, distance: 8.4
click at [151, 36] on span "Purchases" at bounding box center [165, 40] width 274 height 11
click at [137, 67] on span "Summary of purchases" at bounding box center [88, 71] width 120 height 10
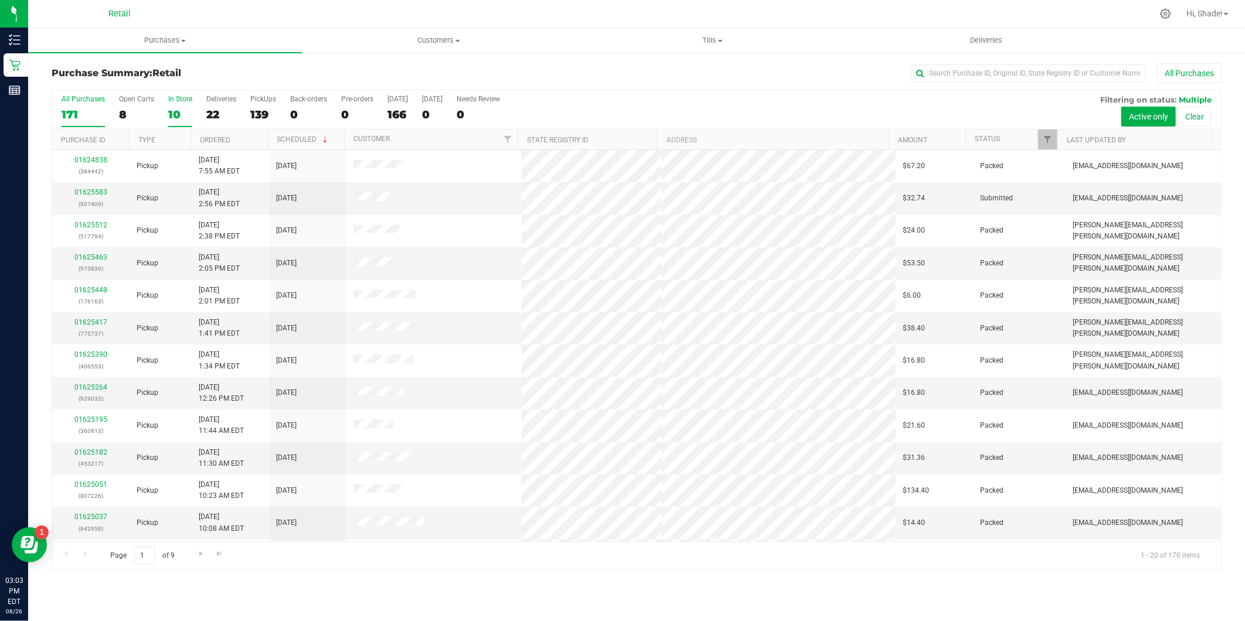
click at [188, 107] on label "In Store 10" at bounding box center [180, 111] width 24 height 32
click at [0, 0] on input "In Store 10" at bounding box center [0, 0] width 0 height 0
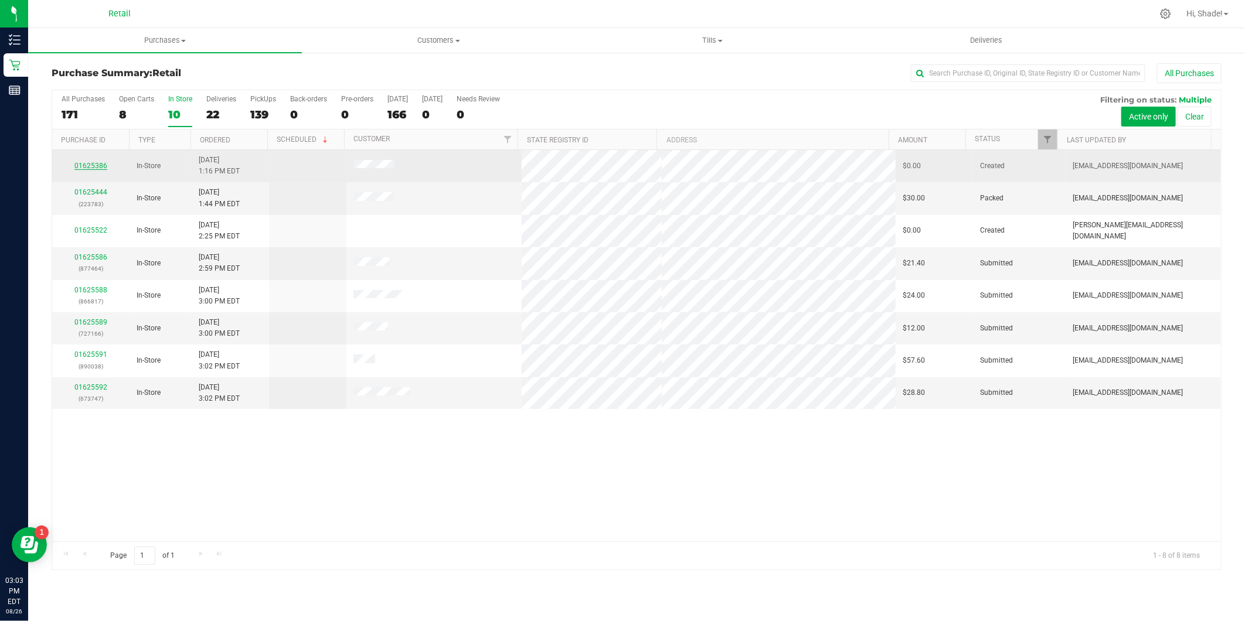
click at [83, 162] on link "01625386" at bounding box center [90, 166] width 33 height 8
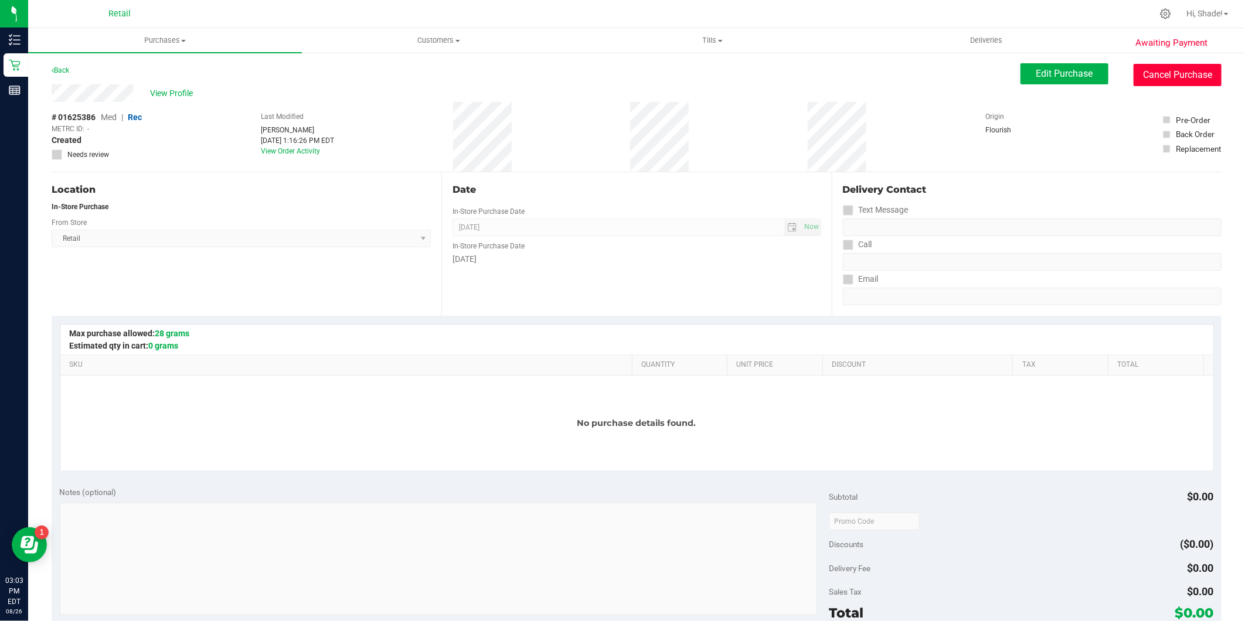
click at [1209, 72] on button "Cancel Purchase" at bounding box center [1177, 75] width 88 height 22
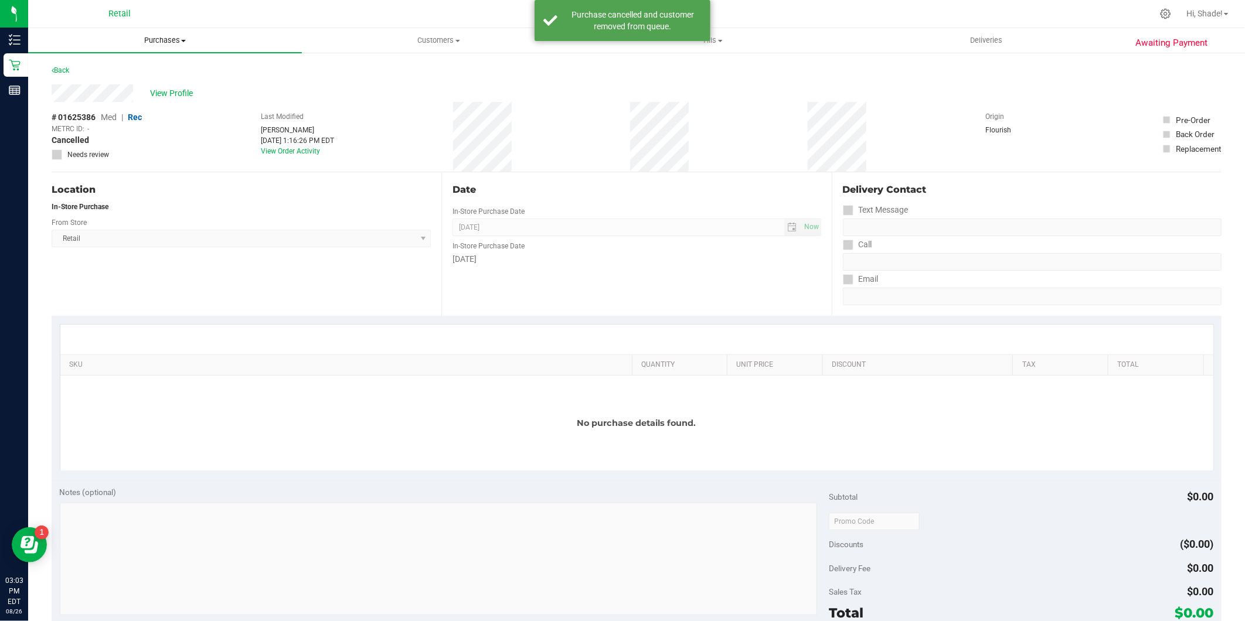
click at [162, 38] on span "Purchases" at bounding box center [165, 40] width 274 height 11
click at [139, 67] on span "Summary of purchases" at bounding box center [88, 71] width 120 height 10
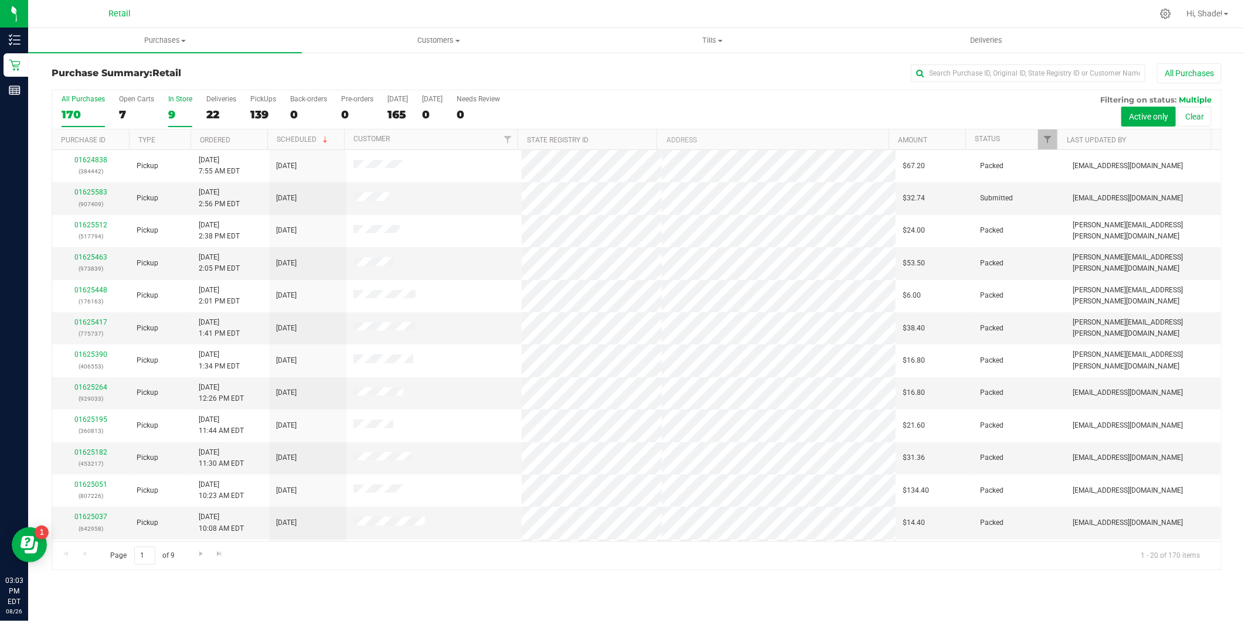
click at [179, 114] on div "9" at bounding box center [180, 114] width 24 height 13
click at [0, 0] on input "In Store 9" at bounding box center [0, 0] width 0 height 0
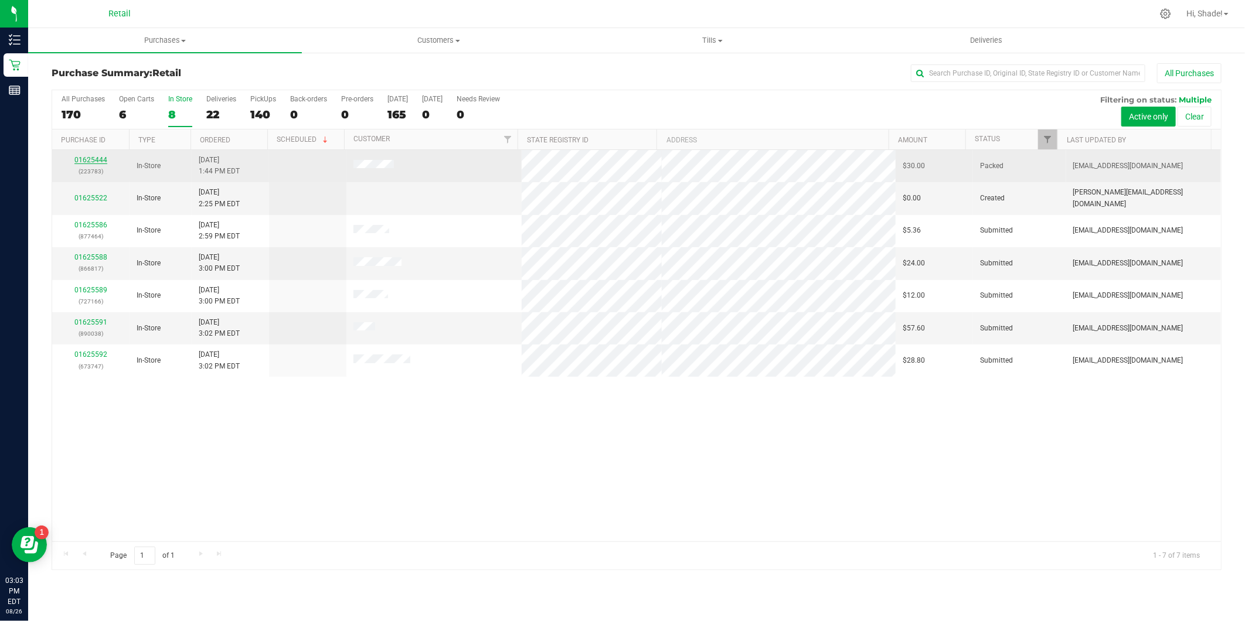
click at [96, 162] on link "01625444" at bounding box center [90, 160] width 33 height 8
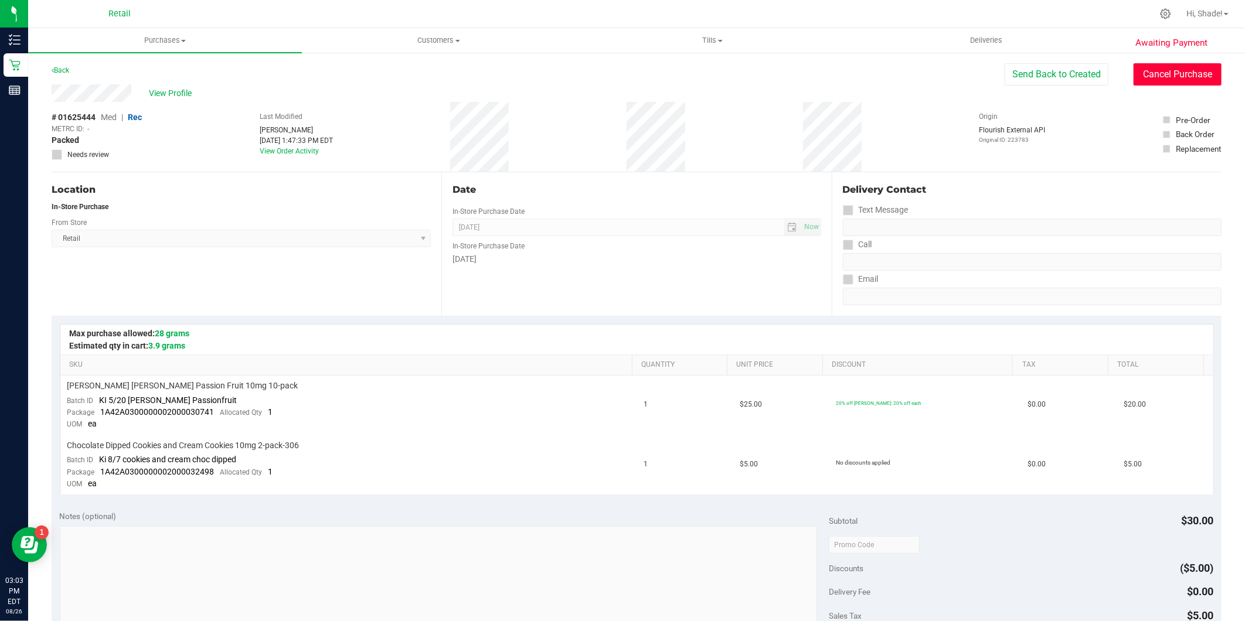
click at [1188, 64] on button "Cancel Purchase" at bounding box center [1177, 74] width 88 height 22
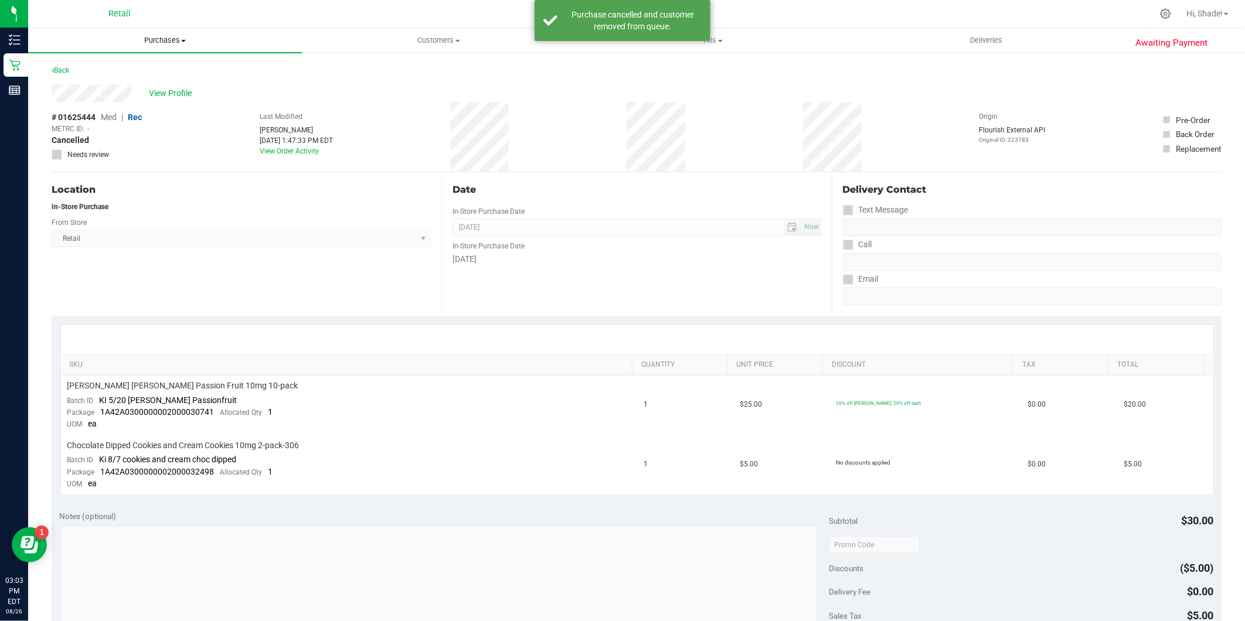
click at [166, 45] on span "Purchases" at bounding box center [165, 40] width 274 height 11
click at [148, 70] on li "Summary of purchases" at bounding box center [165, 71] width 274 height 14
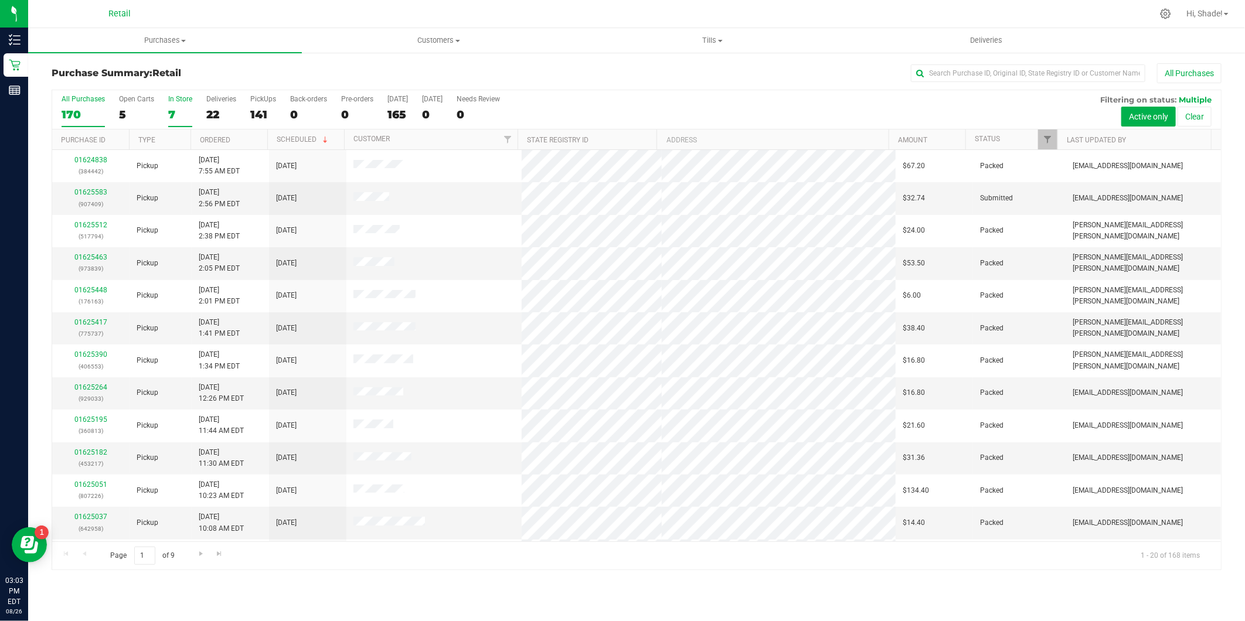
click at [180, 117] on div "7" at bounding box center [180, 114] width 24 height 13
click at [0, 0] on input "In Store 7" at bounding box center [0, 0] width 0 height 0
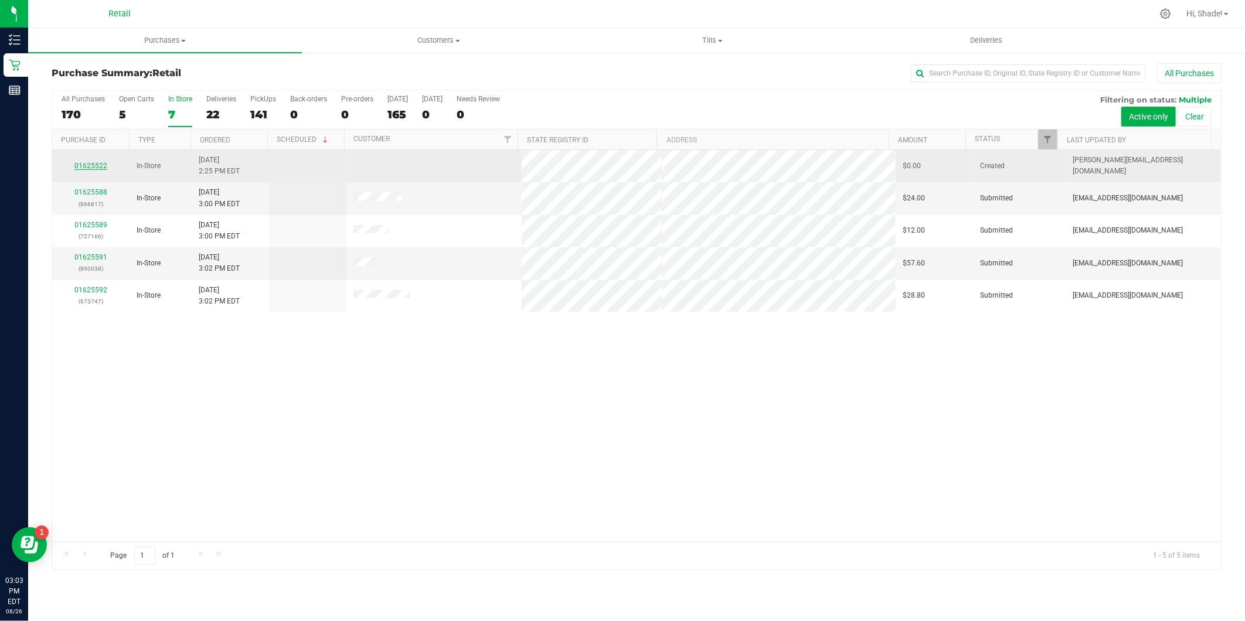
click at [94, 165] on link "01625522" at bounding box center [90, 166] width 33 height 8
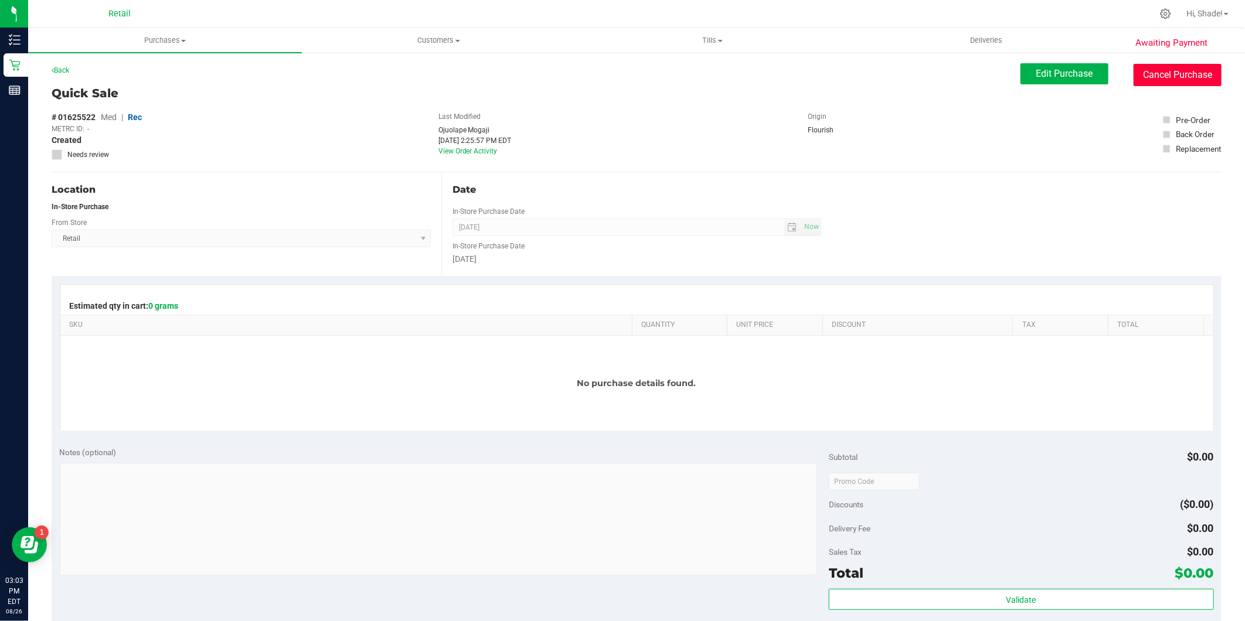
click at [1183, 71] on button "Cancel Purchase" at bounding box center [1177, 75] width 88 height 22
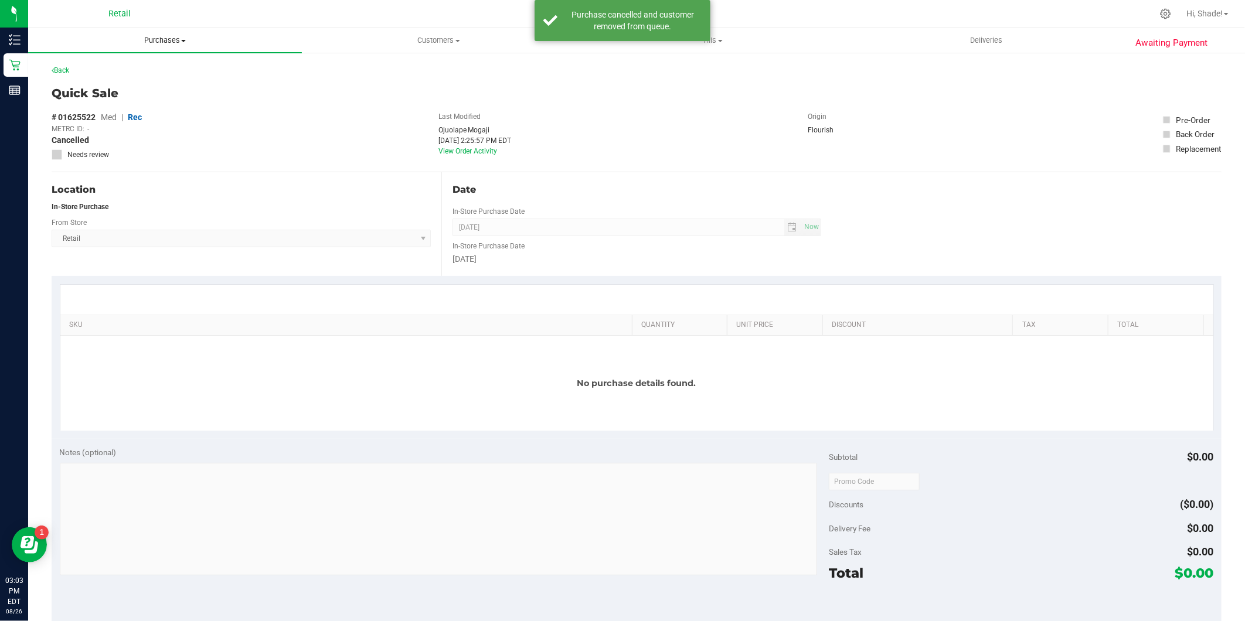
click at [163, 43] on span "Purchases" at bounding box center [165, 40] width 274 height 11
click at [160, 67] on li "Summary of purchases" at bounding box center [165, 71] width 274 height 14
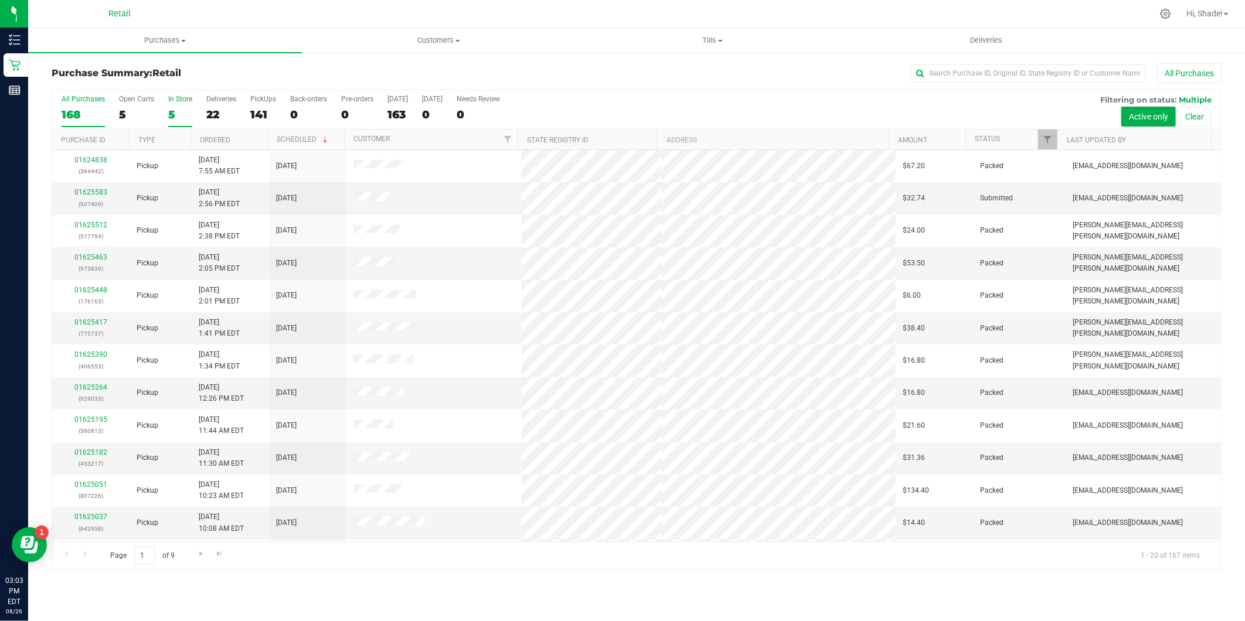
click at [189, 118] on div "5" at bounding box center [180, 114] width 24 height 13
click at [0, 0] on input "In Store 5" at bounding box center [0, 0] width 0 height 0
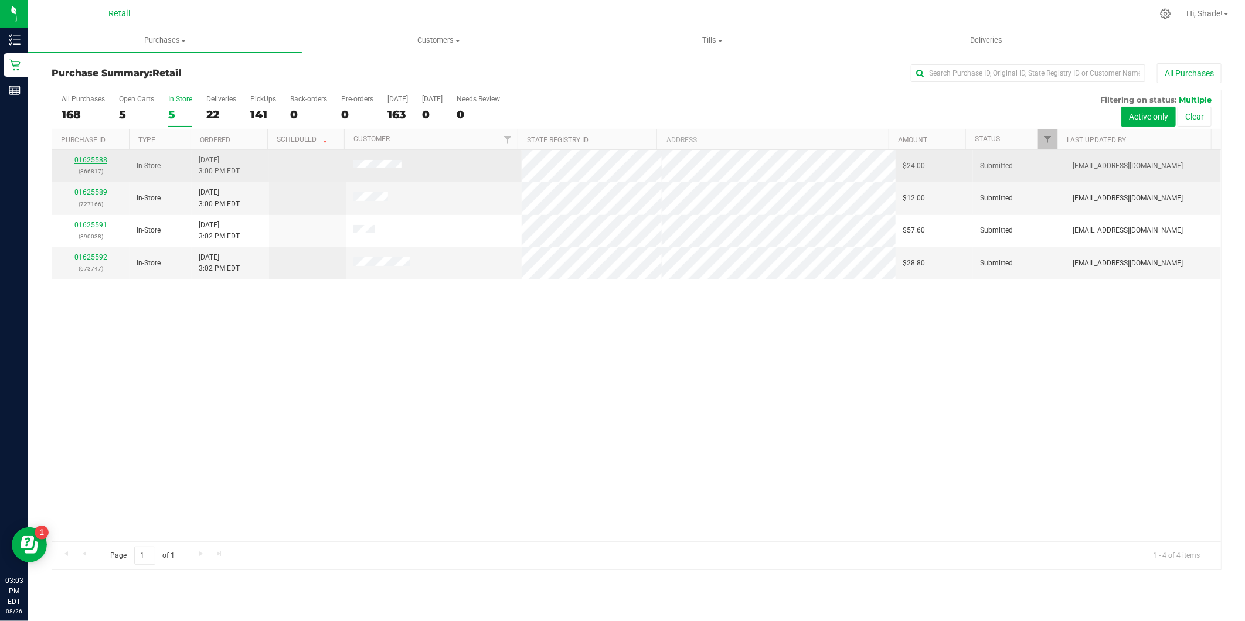
click at [87, 159] on link "01625588" at bounding box center [90, 160] width 33 height 8
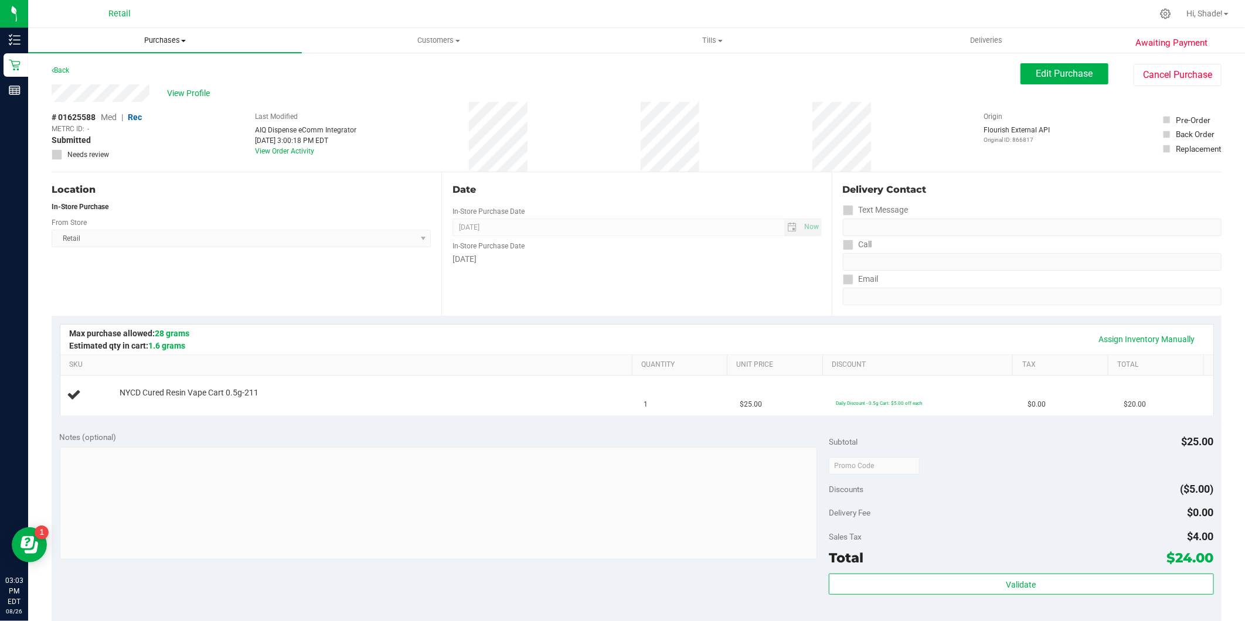
click at [168, 40] on span "Purchases" at bounding box center [165, 40] width 274 height 11
click at [116, 66] on span "Summary of purchases" at bounding box center [88, 71] width 120 height 10
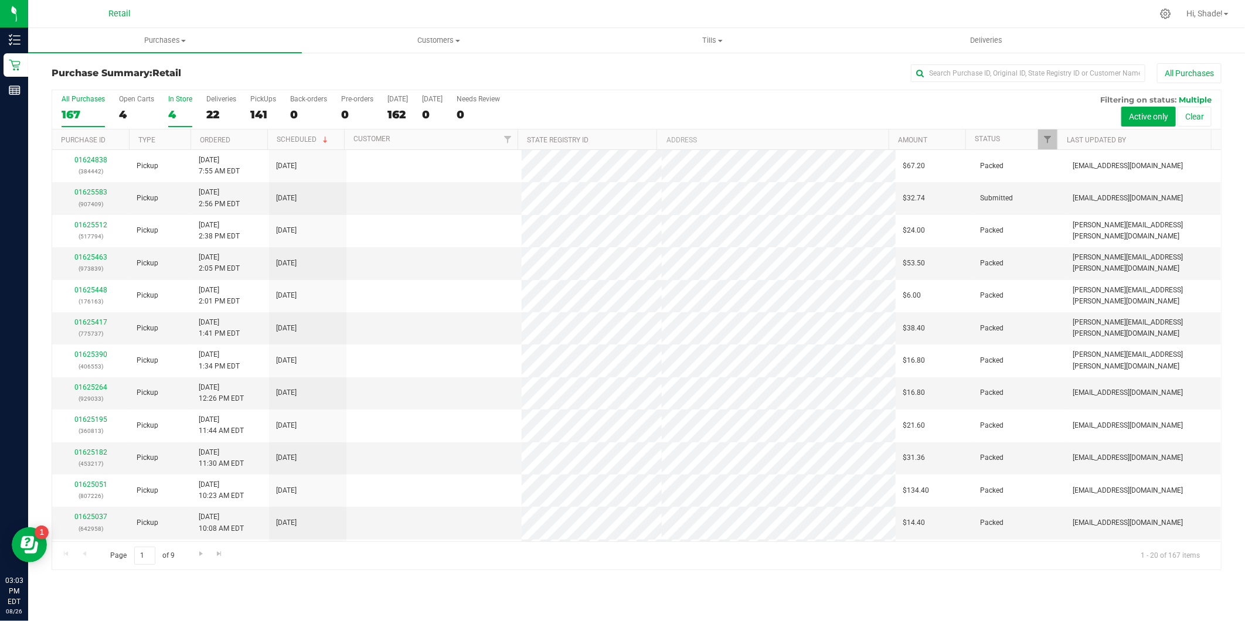
click at [170, 114] on div "4" at bounding box center [180, 114] width 24 height 13
click at [0, 0] on input "In Store 4" at bounding box center [0, 0] width 0 height 0
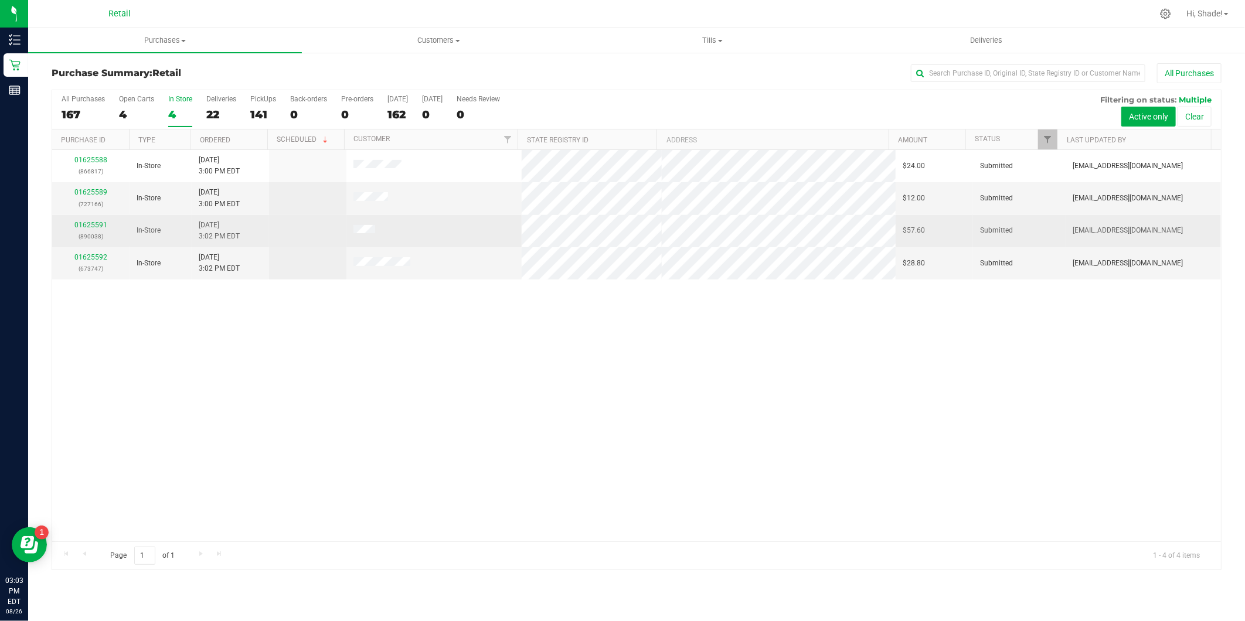
drag, startPoint x: 161, startPoint y: 190, endPoint x: 175, endPoint y: 225, distance: 37.9
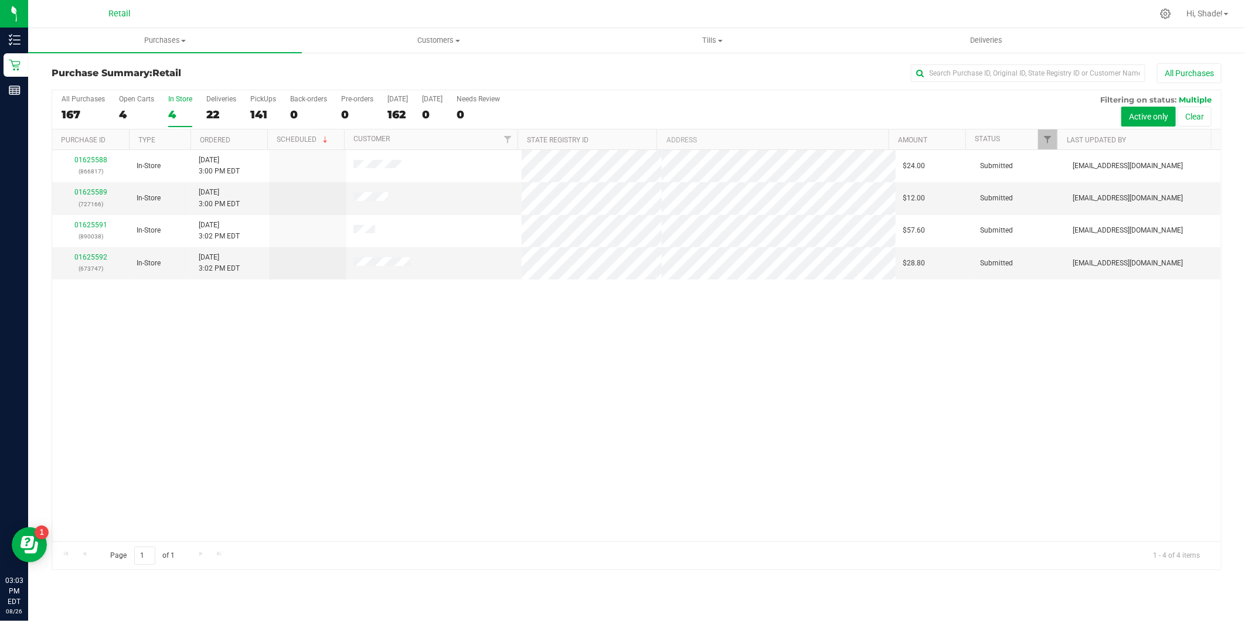
drag, startPoint x: 175, startPoint y: 225, endPoint x: 659, endPoint y: 395, distance: 513.0
click at [653, 395] on div "01625588 (866817) In-Store [DATE] 3:00 PM EDT $24.00 Submitted [EMAIL_ADDRESS][…" at bounding box center [636, 345] width 1168 height 391
click at [161, 39] on span "Purchases" at bounding box center [165, 40] width 274 height 11
click at [424, 33] on uib-tab-heading "Customers All customers Add a new customer All physicians" at bounding box center [438, 40] width 272 height 23
click at [337, 73] on span "All customers" at bounding box center [344, 71] width 84 height 10
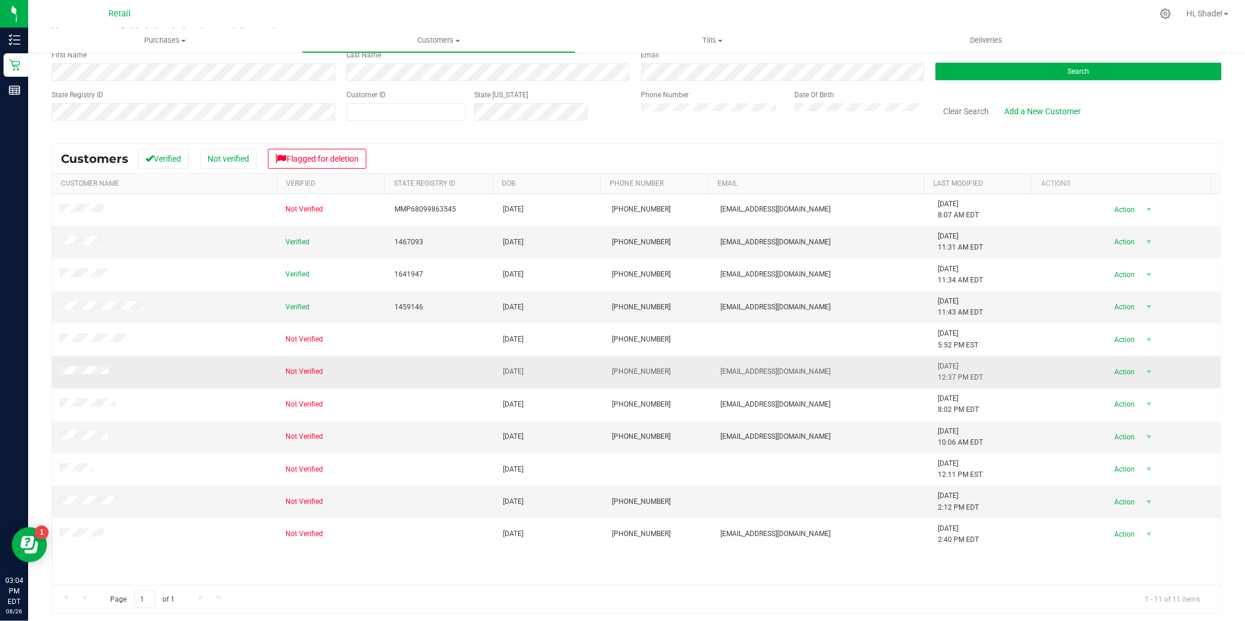
scroll to position [73, 0]
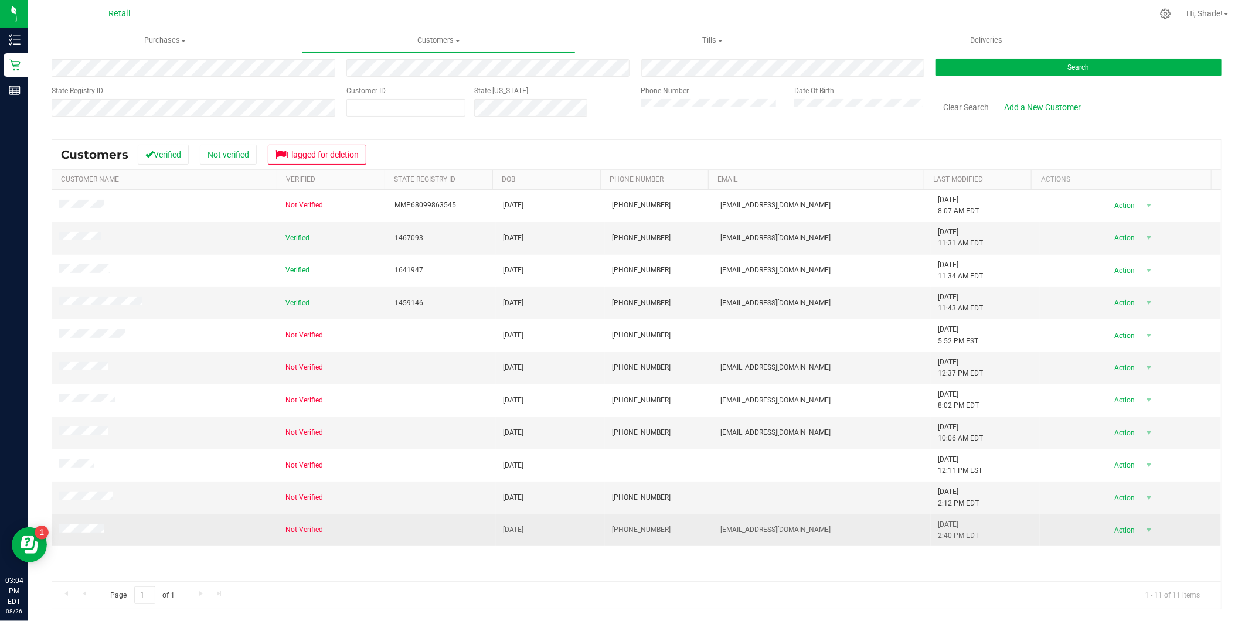
click at [94, 534] on span at bounding box center [83, 530] width 48 height 12
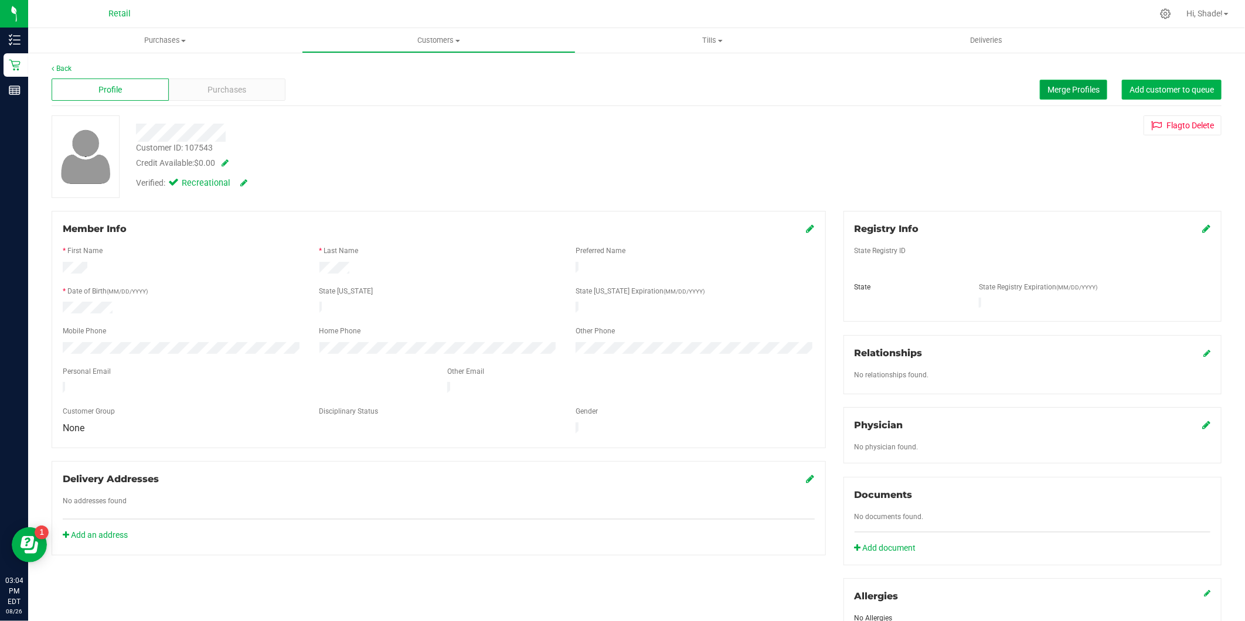
click at [1069, 89] on span "Merge Profiles" at bounding box center [1073, 89] width 52 height 9
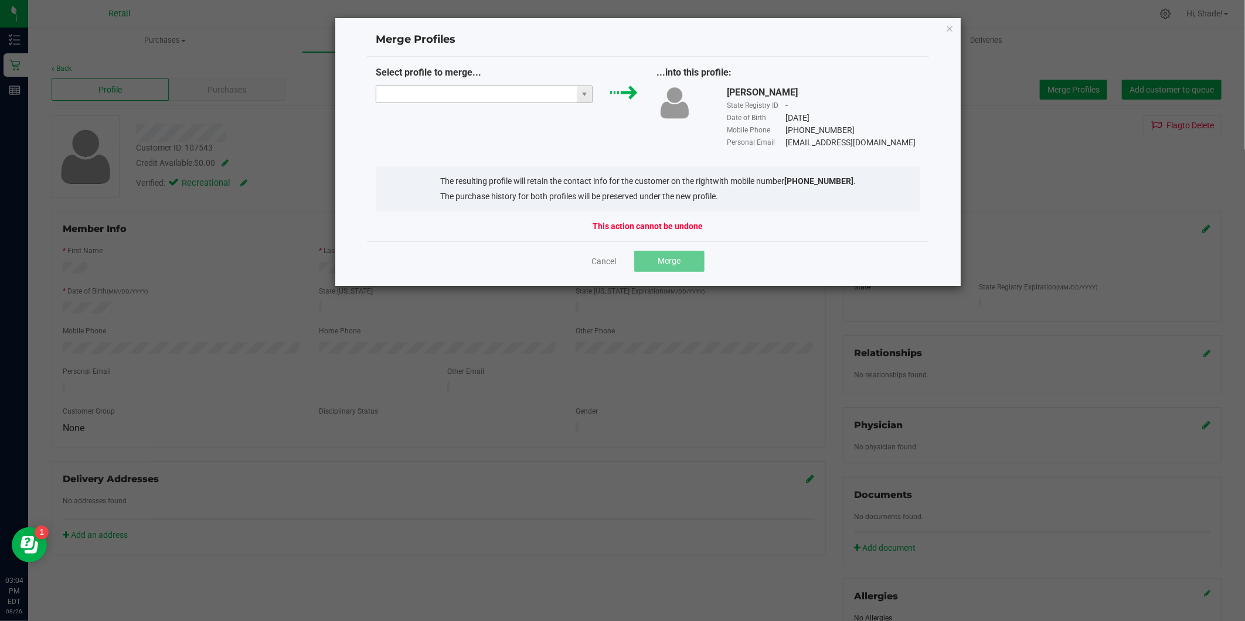
click at [554, 96] on input "NO DATA FOUND" at bounding box center [476, 94] width 201 height 16
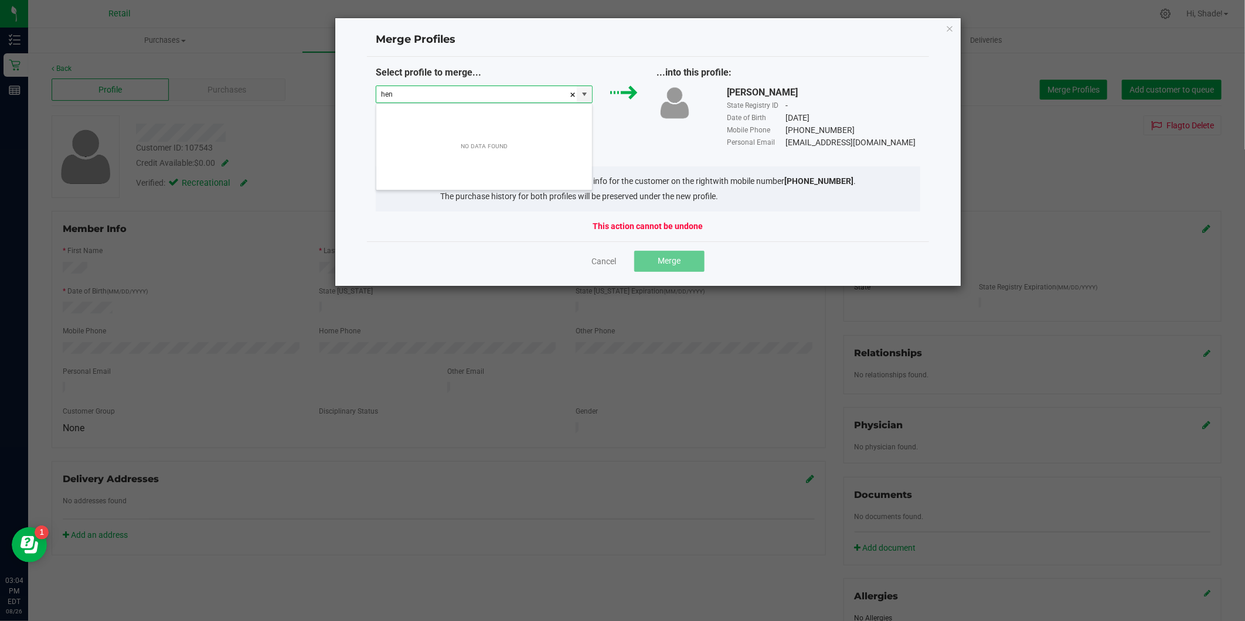
scroll to position [18, 217]
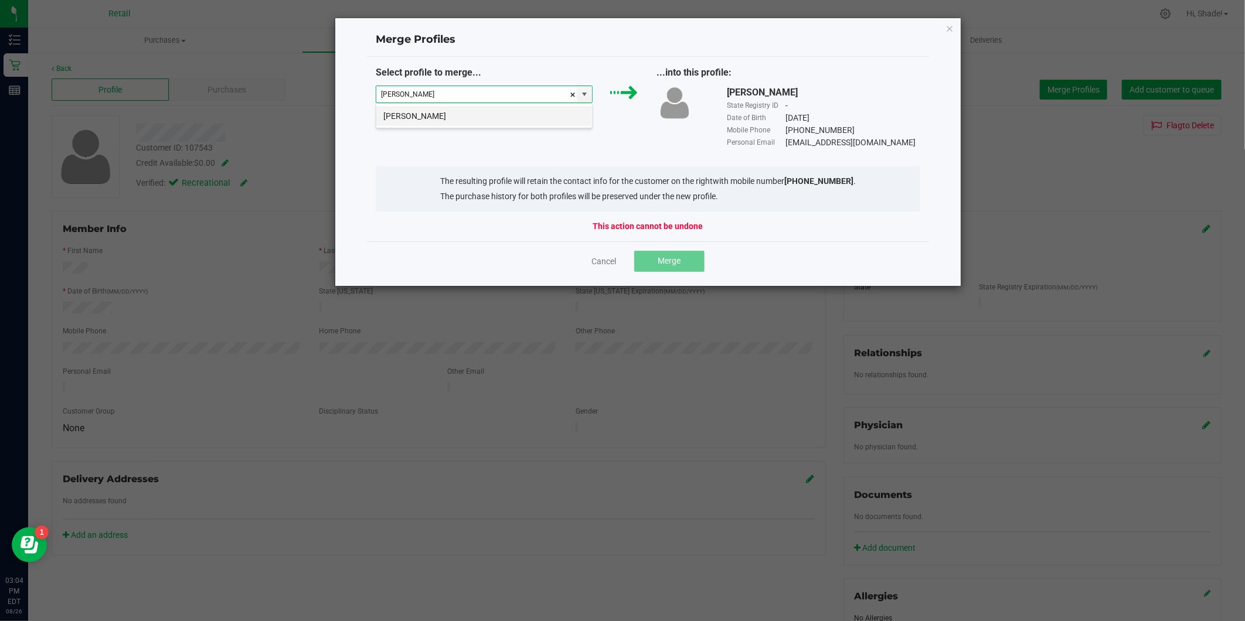
click at [527, 122] on li "[PERSON_NAME]" at bounding box center [484, 116] width 216 height 20
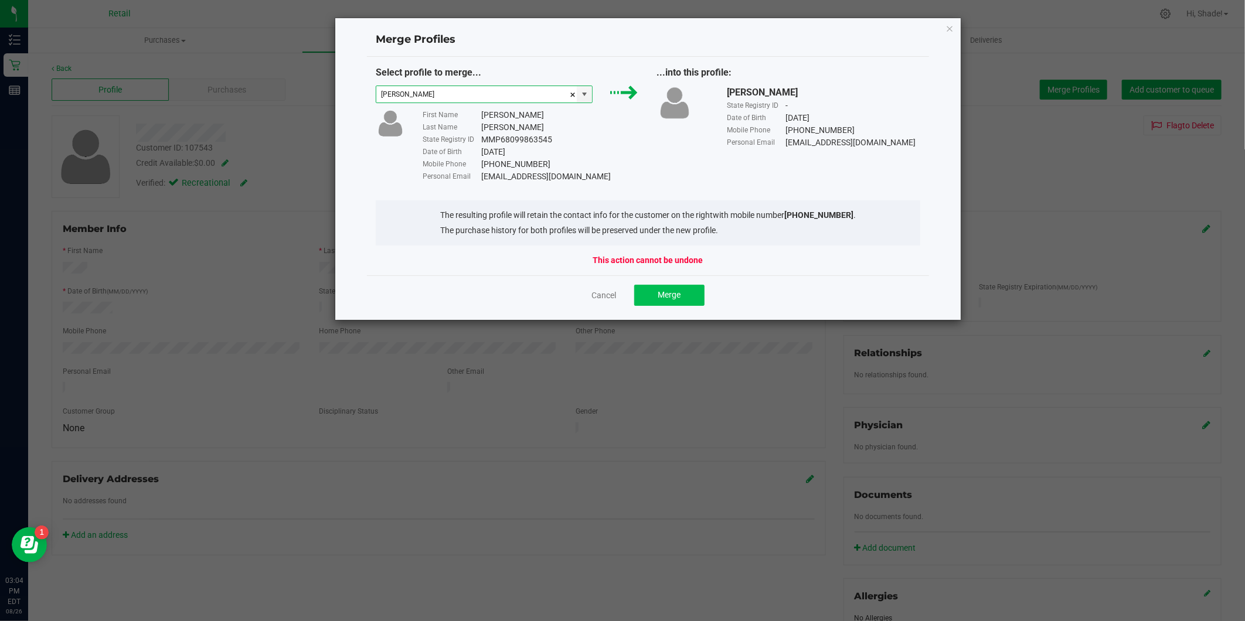
type input "[PERSON_NAME]"
click at [665, 288] on button "Merge" at bounding box center [669, 295] width 70 height 21
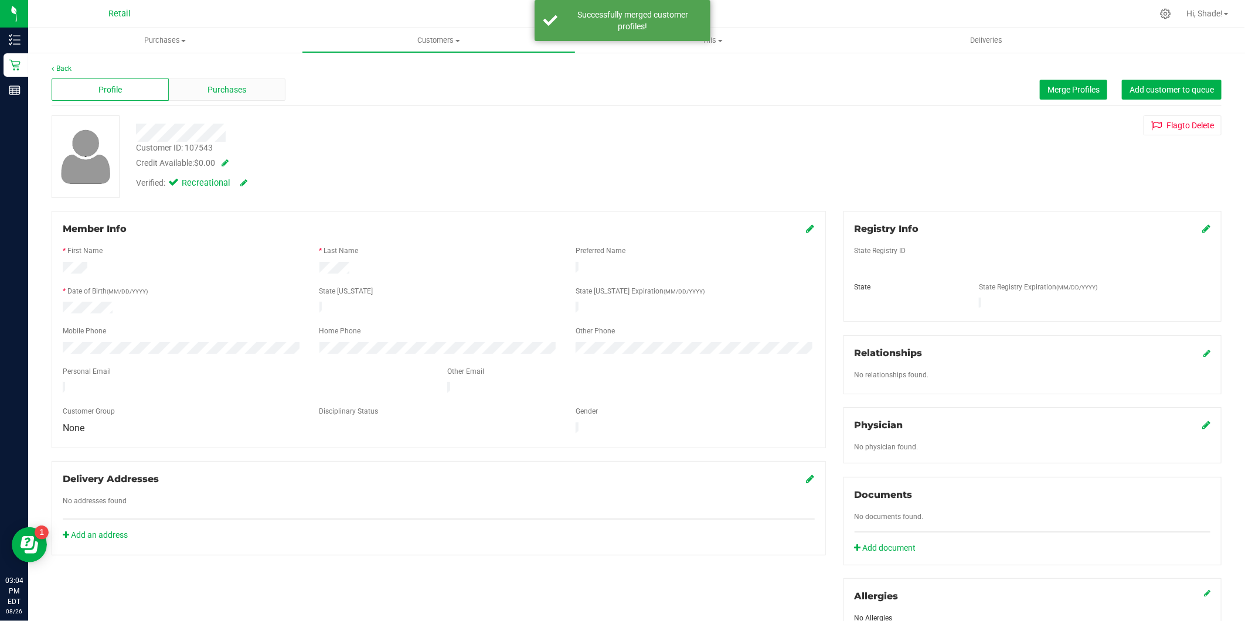
click at [240, 91] on span "Purchases" at bounding box center [226, 90] width 39 height 12
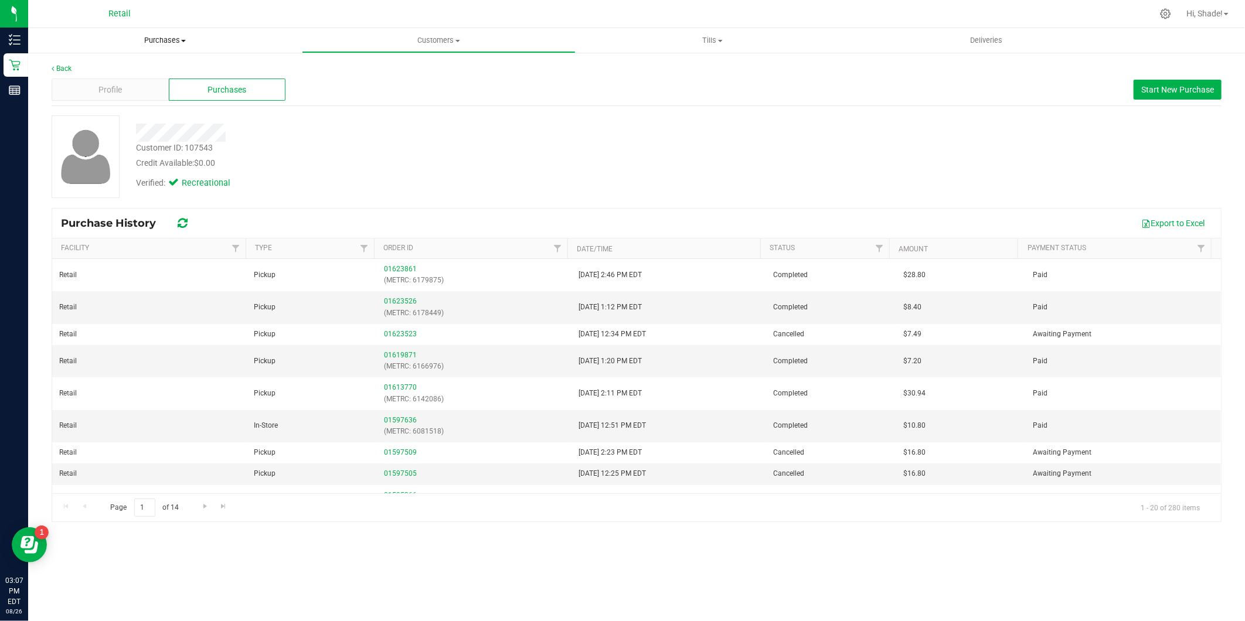
click at [154, 49] on uib-tab-heading "Purchases Summary of purchases Fulfillment All purchases" at bounding box center [165, 40] width 274 height 25
click at [131, 75] on li "Summary of purchases" at bounding box center [165, 71] width 274 height 14
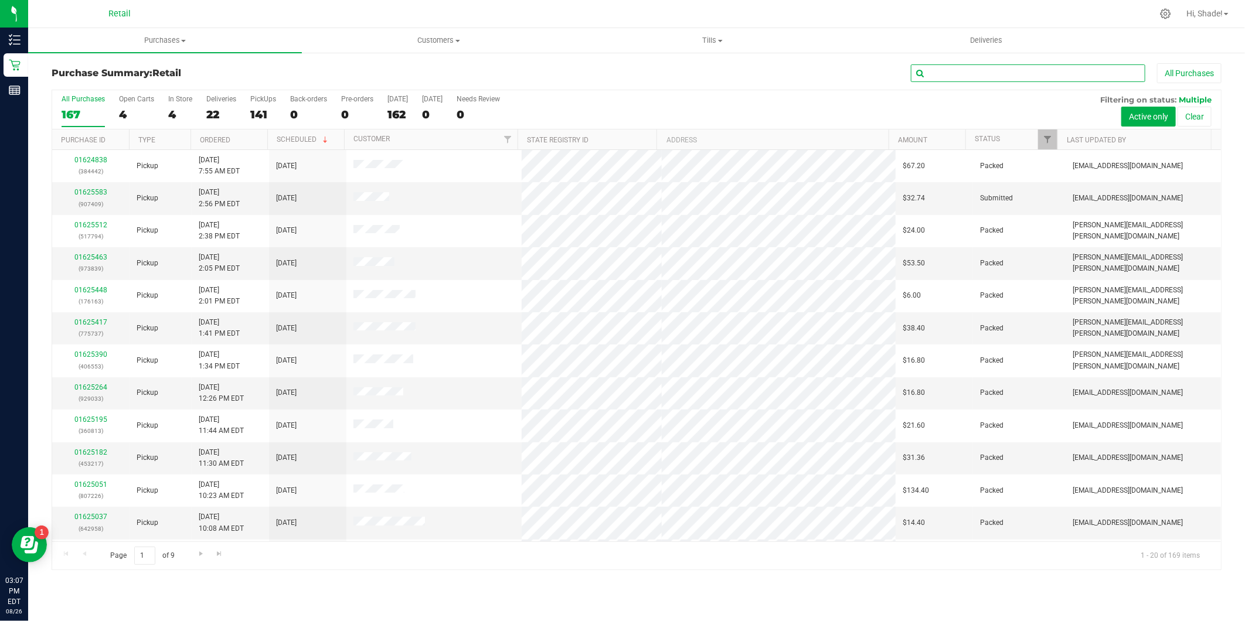
click at [961, 69] on input "text" at bounding box center [1028, 73] width 234 height 18
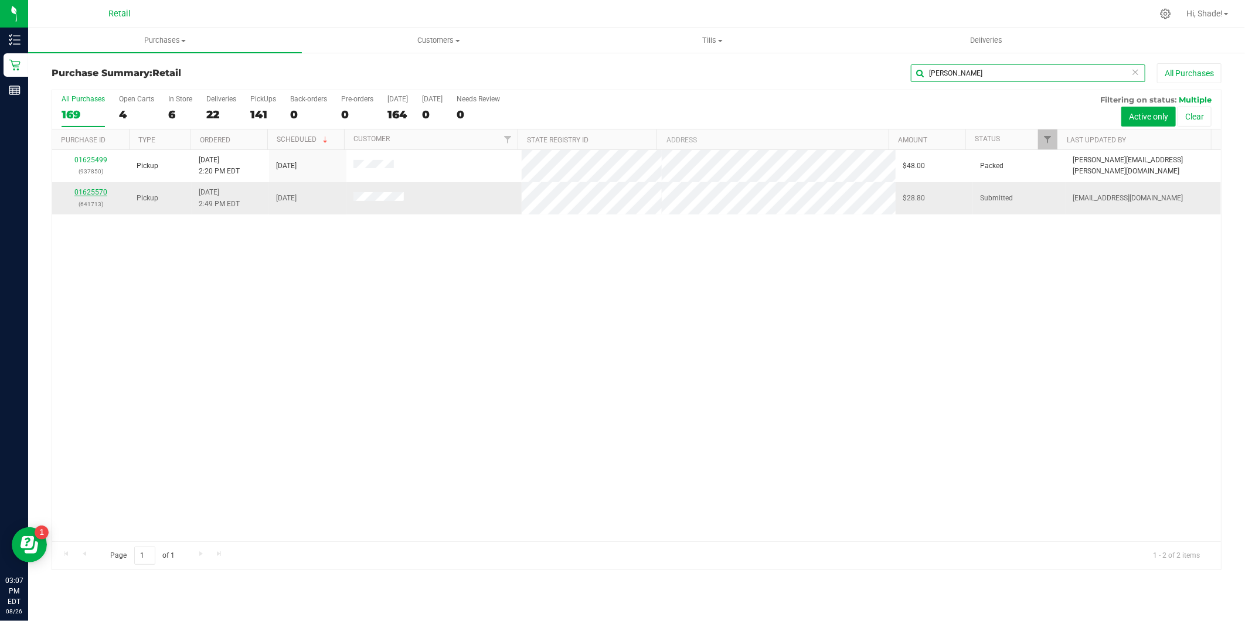
type input "[PERSON_NAME]"
click at [85, 190] on link "01625570" at bounding box center [90, 192] width 33 height 8
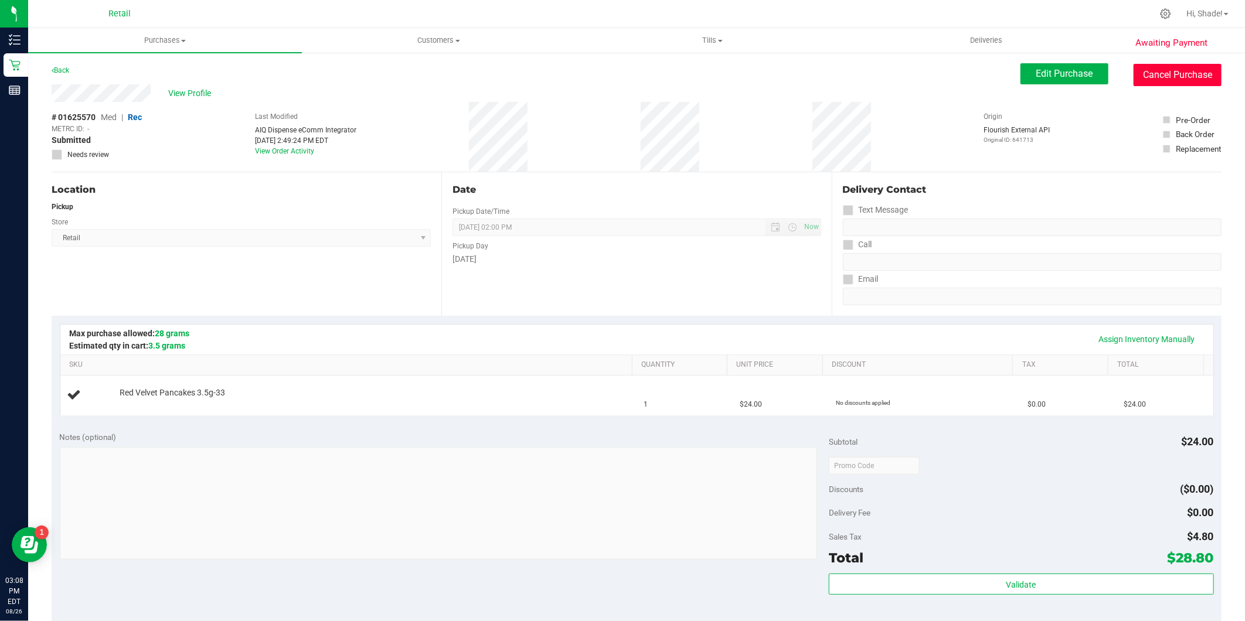
click at [1176, 71] on button "Cancel Purchase" at bounding box center [1177, 75] width 88 height 22
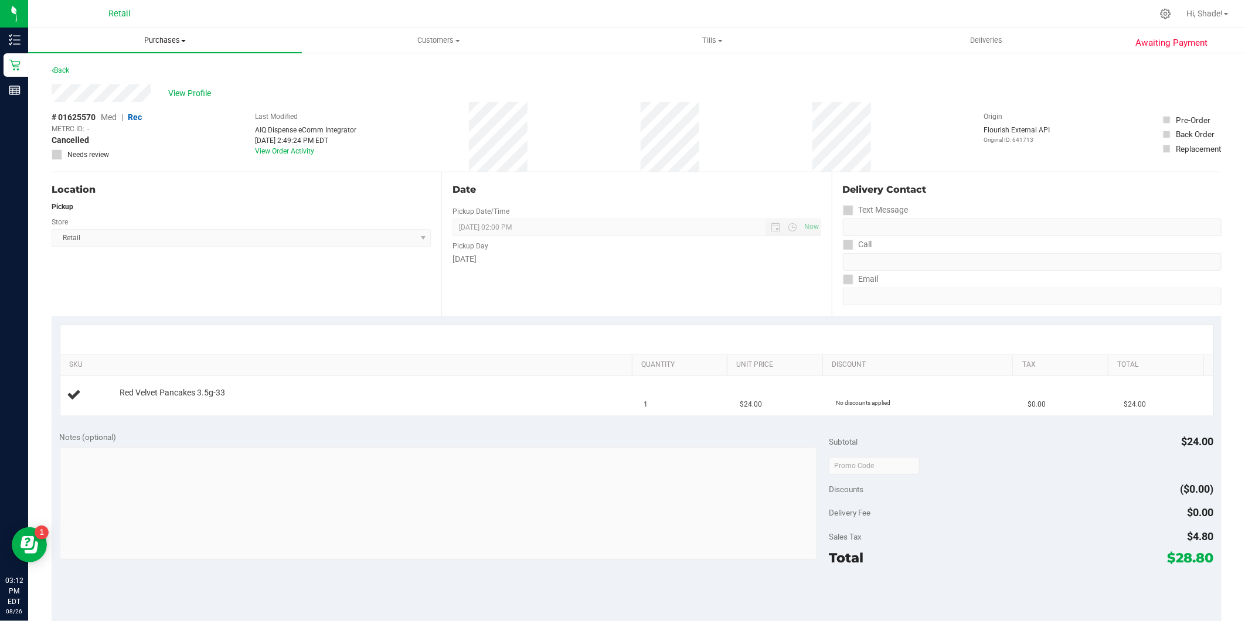
click at [166, 42] on span "Purchases" at bounding box center [165, 40] width 274 height 11
click at [114, 75] on li "Summary of purchases" at bounding box center [165, 71] width 274 height 14
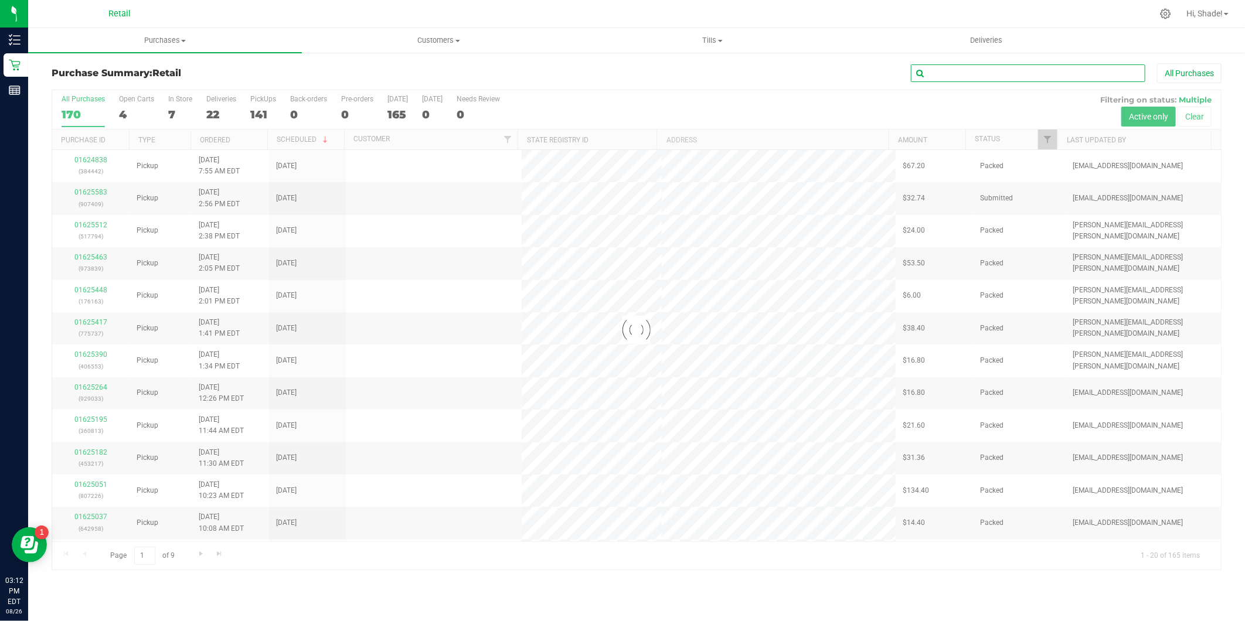
click at [963, 69] on input "text" at bounding box center [1028, 73] width 234 height 18
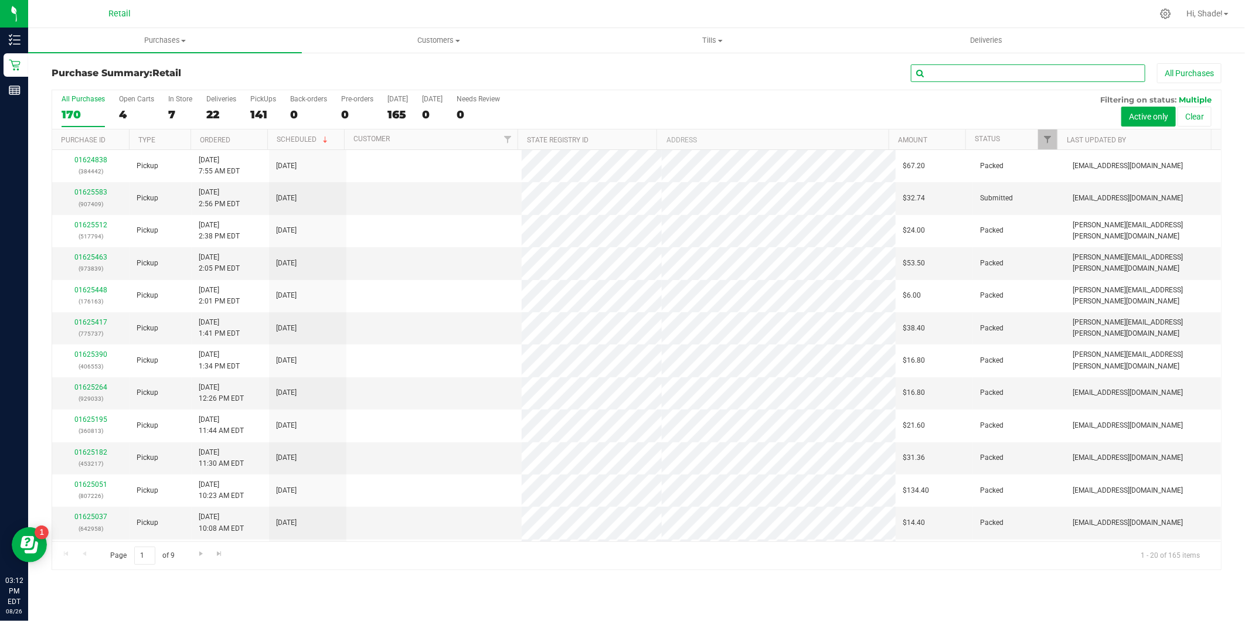
click at [965, 71] on input "text" at bounding box center [1028, 73] width 234 height 18
click at [967, 71] on input "cas" at bounding box center [1028, 73] width 234 height 18
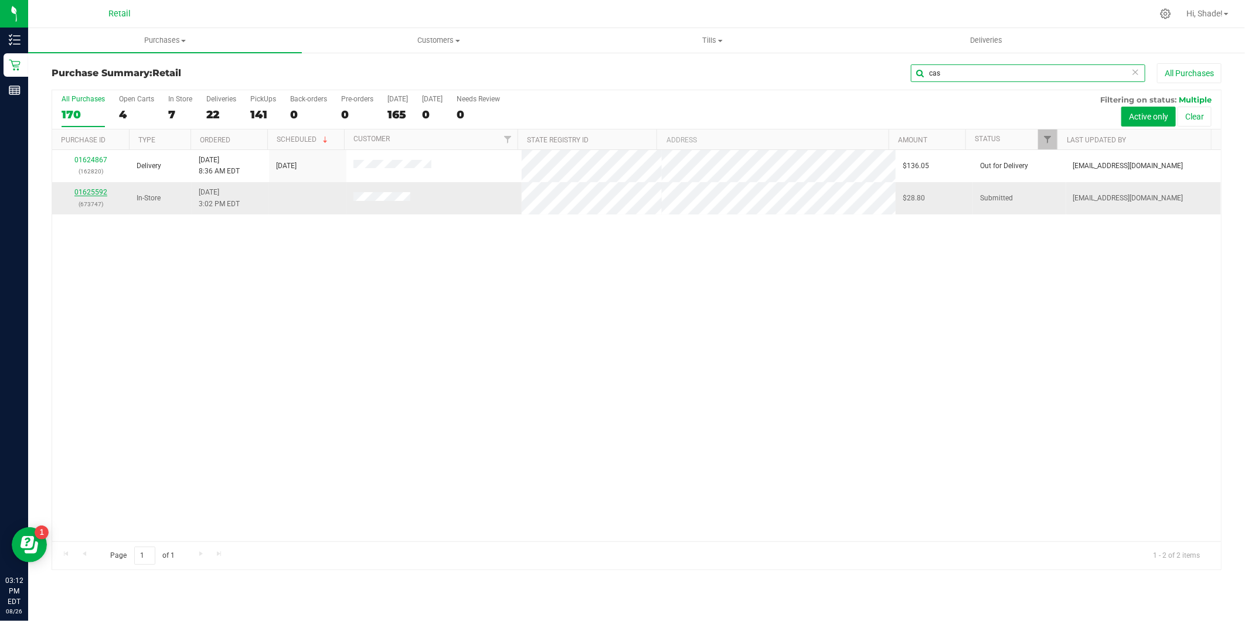
type input "cas"
click at [98, 192] on link "01625592" at bounding box center [90, 192] width 33 height 8
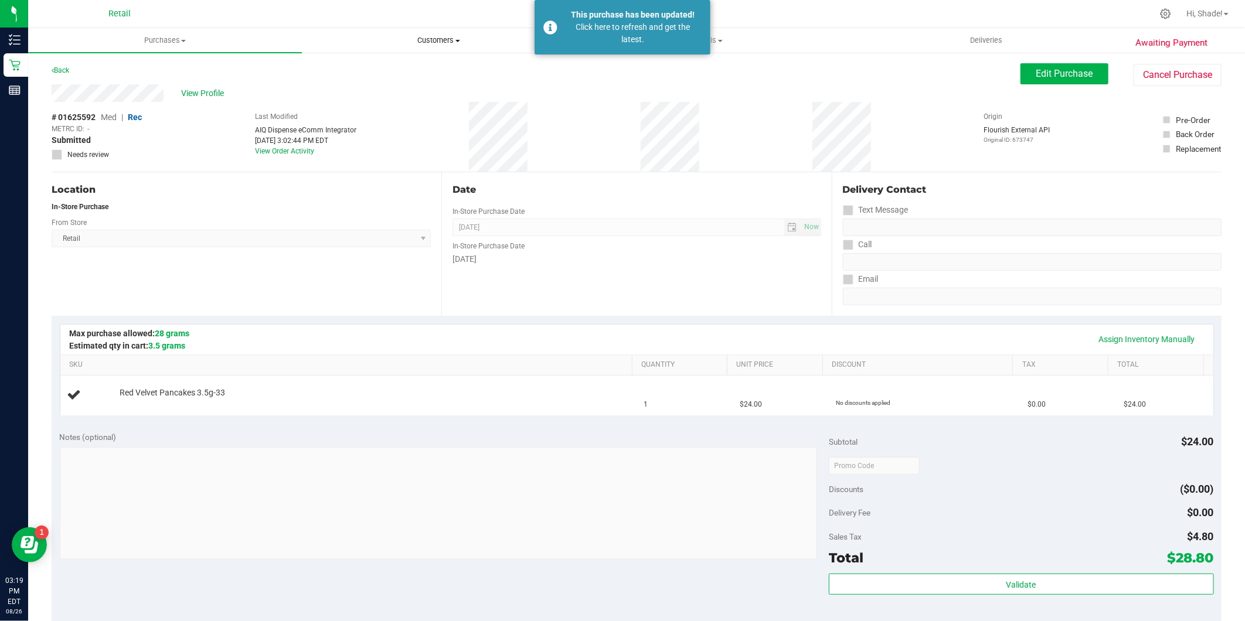
click at [435, 39] on span "Customers" at bounding box center [438, 40] width 272 height 11
click at [381, 72] on span "All customers" at bounding box center [344, 71] width 84 height 10
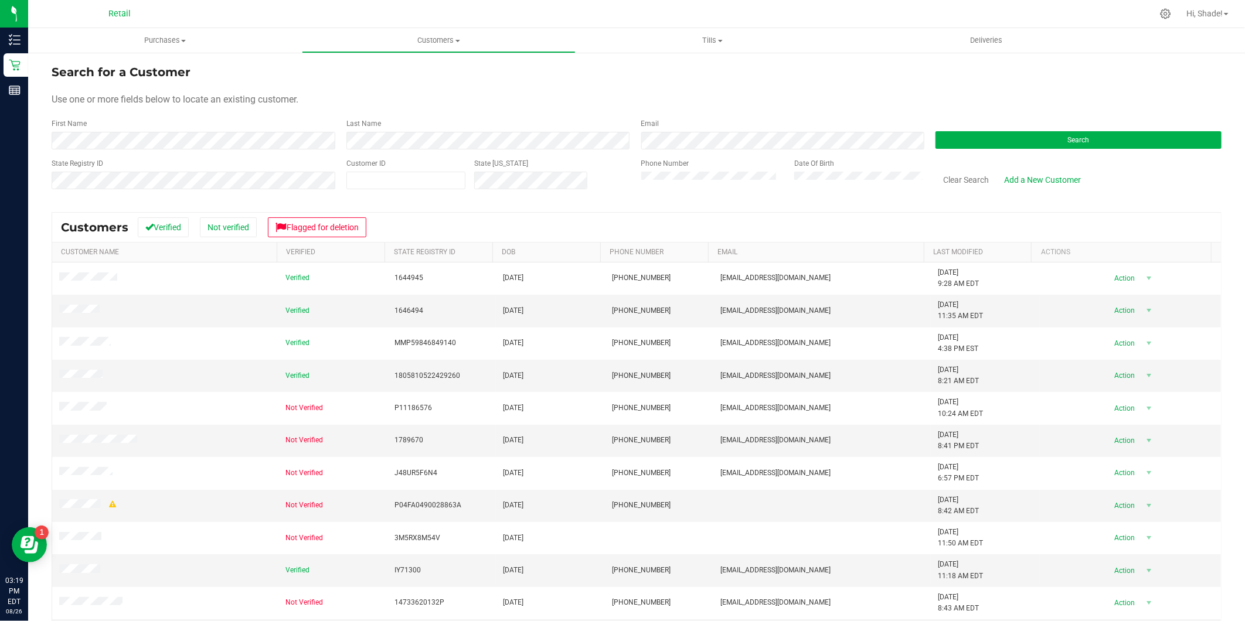
click at [772, 180] on div "Phone Number Date Of Birth" at bounding box center [779, 179] width 295 height 42
